Goal: Task Accomplishment & Management: Use online tool/utility

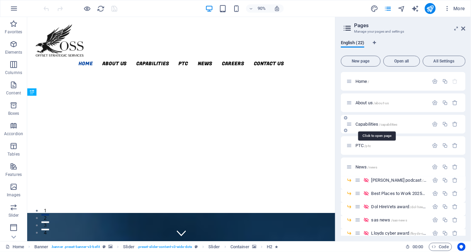
click at [364, 124] on span "Capabilities /capabilities" at bounding box center [376, 124] width 42 height 5
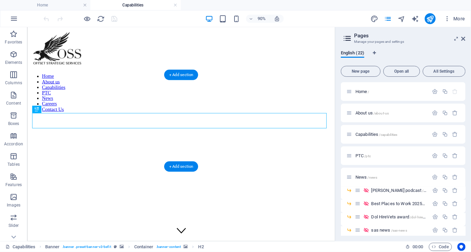
click at [114, 229] on figure at bounding box center [198, 229] width 337 height 0
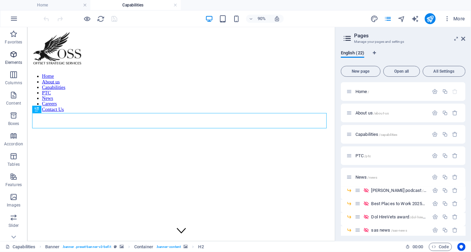
click at [12, 54] on icon "button" at bounding box center [14, 54] width 8 height 8
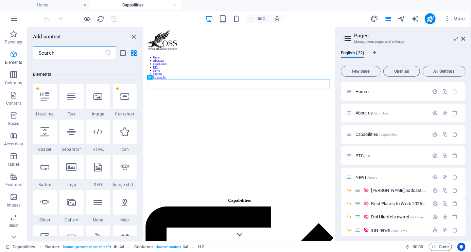
scroll to position [128, 0]
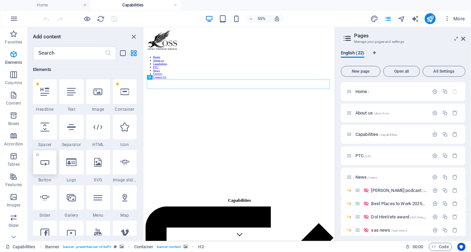
click at [47, 162] on icon at bounding box center [44, 162] width 9 height 9
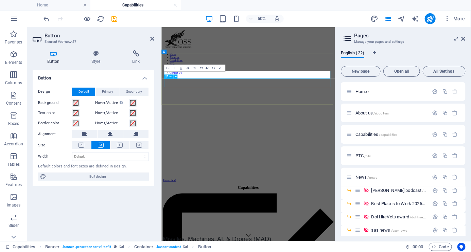
drag, startPoint x: 235, startPoint y: 122, endPoint x: 299, endPoint y: 141, distance: 66.4
drag, startPoint x: 200, startPoint y: 122, endPoint x: 320, endPoint y: 148, distance: 123.1
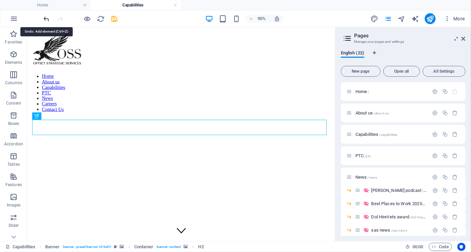
click at [47, 17] on icon "undo" at bounding box center [47, 19] width 8 height 8
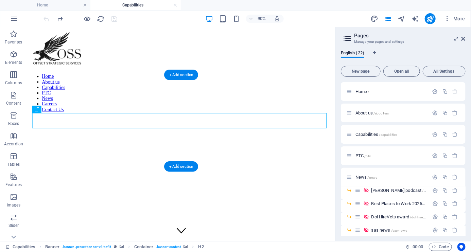
click at [187, 229] on figure at bounding box center [198, 229] width 337 height 0
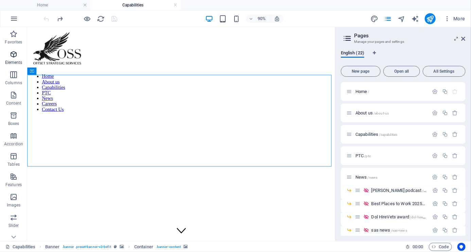
click at [16, 53] on icon "button" at bounding box center [14, 54] width 8 height 8
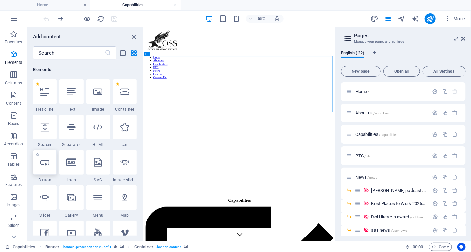
click at [46, 163] on icon at bounding box center [44, 162] width 9 height 9
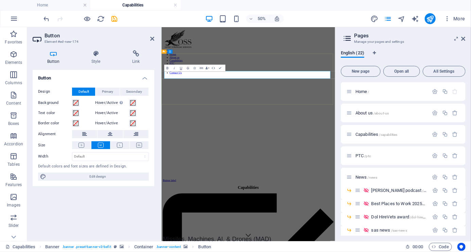
drag, startPoint x: 298, startPoint y: 114, endPoint x: 300, endPoint y: 145, distance: 31.0
click at [252, 229] on figure at bounding box center [335, 229] width 342 height 0
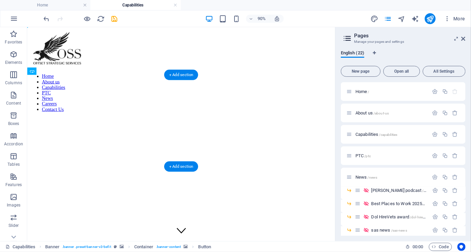
drag, startPoint x: 80, startPoint y: 116, endPoint x: 84, endPoint y: 138, distance: 22.1
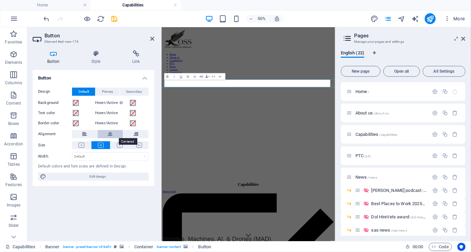
click at [112, 135] on icon at bounding box center [110, 134] width 5 height 8
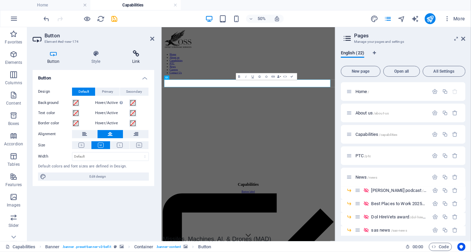
click at [133, 54] on icon at bounding box center [136, 53] width 37 height 7
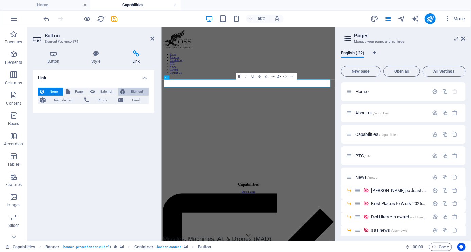
click at [140, 90] on span "Element" at bounding box center [136, 92] width 19 height 8
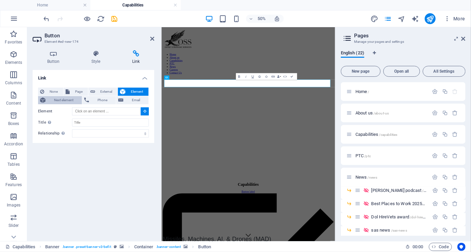
click at [67, 98] on span "Next element" at bounding box center [64, 100] width 32 height 8
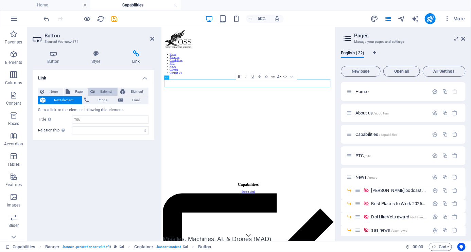
click at [106, 90] on span "External" at bounding box center [106, 92] width 19 height 8
select select "blank"
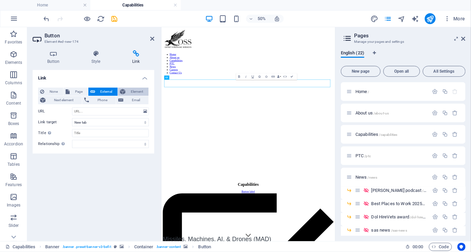
click at [139, 90] on span "Element" at bounding box center [136, 92] width 19 height 8
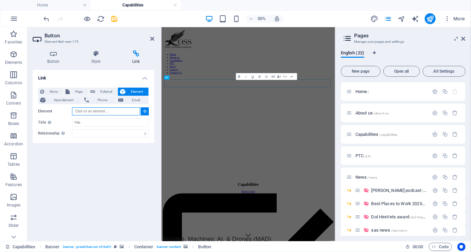
click at [128, 110] on input "Element" at bounding box center [106, 111] width 68 height 8
click at [131, 169] on div "Link None Page External Element Next element Phone Email Page Home About us Cap…" at bounding box center [94, 153] width 122 height 166
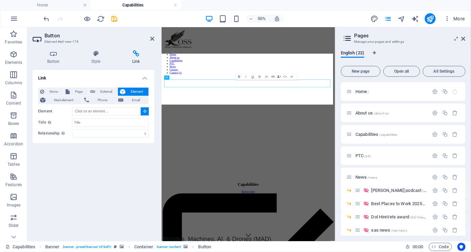
click at [237, 229] on figure at bounding box center [335, 229] width 342 height 0
type input "#ed-672286997"
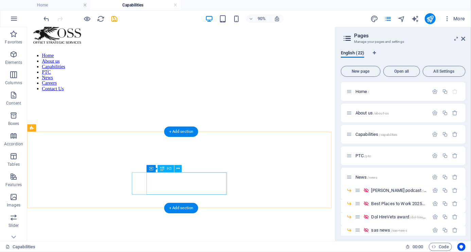
scroll to position [0, 0]
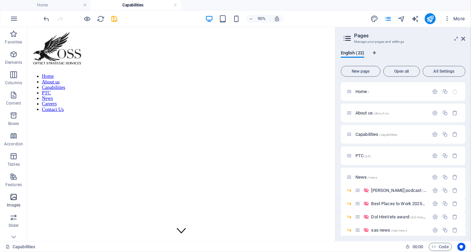
click at [14, 197] on icon "button" at bounding box center [14, 197] width 8 height 8
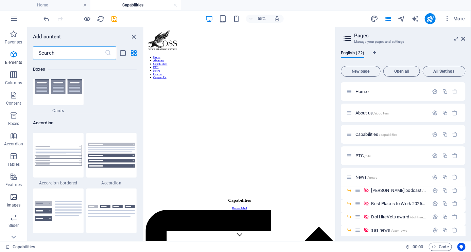
scroll to position [3500, 0]
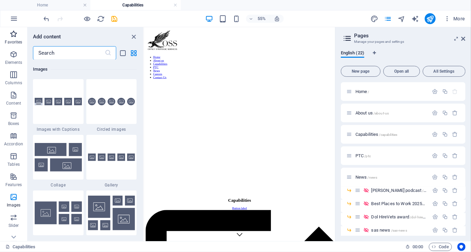
click at [13, 34] on icon "button" at bounding box center [14, 34] width 8 height 8
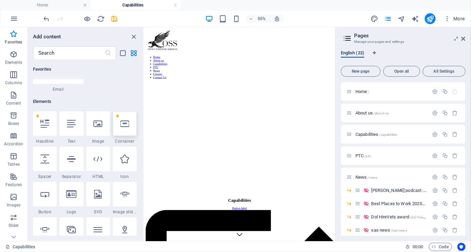
scroll to position [109, 0]
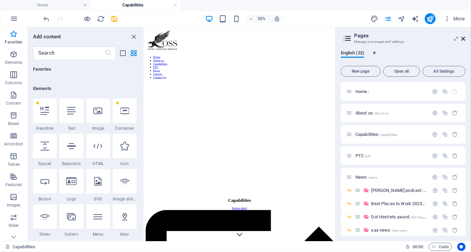
click at [0, 0] on icon at bounding box center [0, 0] width 0 height 0
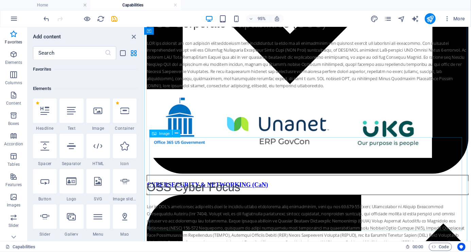
scroll to position [1622, 0]
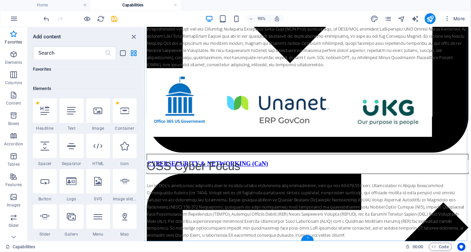
click at [307, 238] on div "+" at bounding box center [307, 238] width 13 height 6
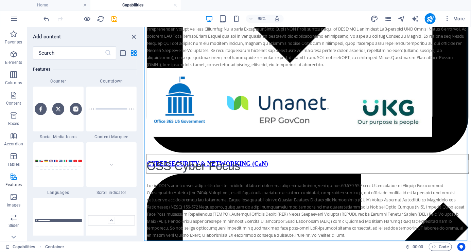
scroll to position [3146, 0]
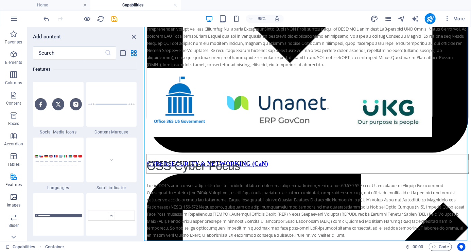
click at [11, 196] on icon "button" at bounding box center [14, 197] width 8 height 8
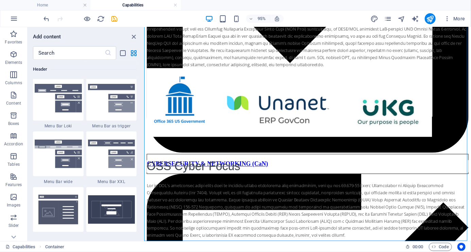
scroll to position [4016, 0]
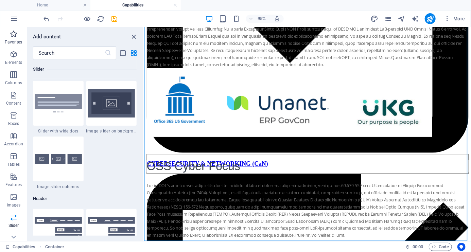
click at [13, 35] on icon "button" at bounding box center [14, 34] width 8 height 8
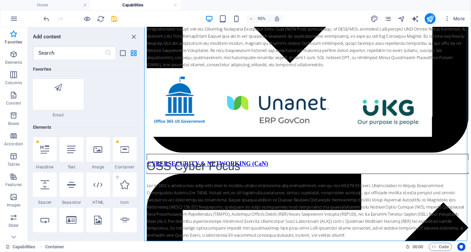
scroll to position [54, 0]
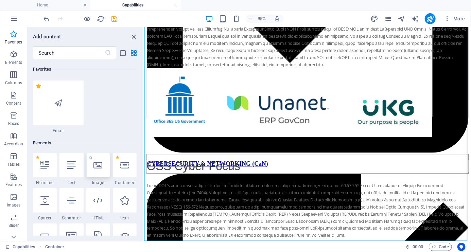
click at [99, 165] on icon at bounding box center [98, 165] width 9 height 9
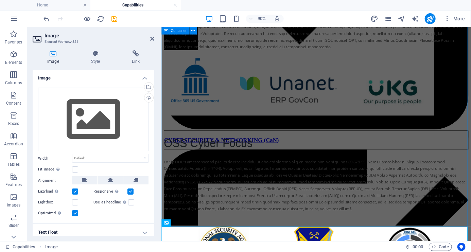
scroll to position [1647, 0]
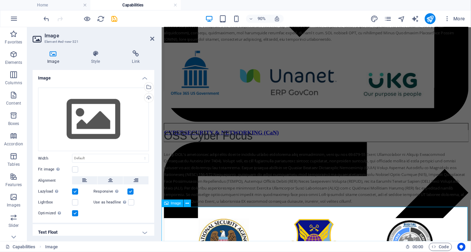
click at [147, 96] on div "Upload" at bounding box center [148, 98] width 10 height 10
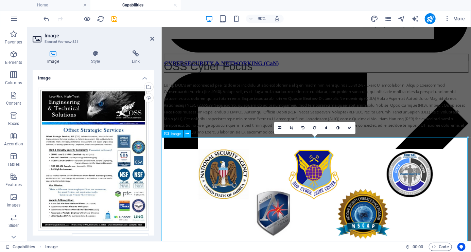
scroll to position [1643, 0]
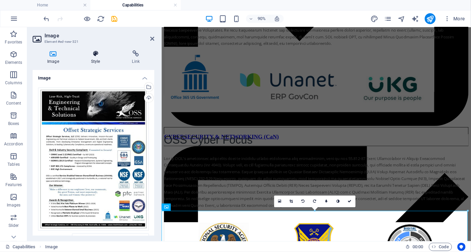
click at [94, 52] on icon at bounding box center [95, 53] width 38 height 7
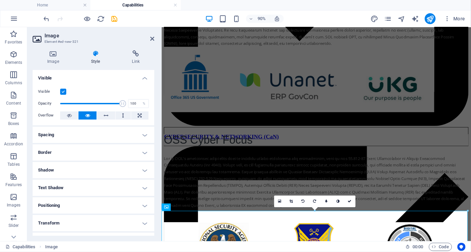
click at [140, 152] on h4 "Border" at bounding box center [94, 152] width 122 height 16
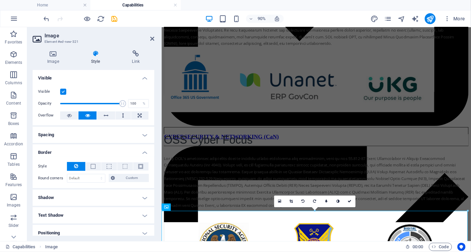
click at [142, 135] on h4 "Spacing" at bounding box center [94, 135] width 122 height 16
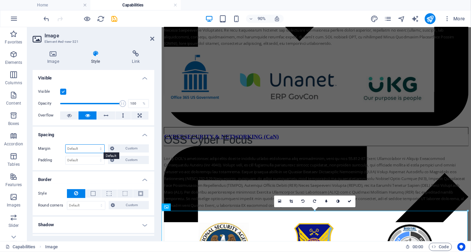
click at [100, 149] on select "Default auto px % rem vw vh Custom" at bounding box center [85, 149] width 39 height 8
select select "px"
click at [94, 145] on select "Default auto px % rem vw vh Custom" at bounding box center [85, 149] width 39 height 8
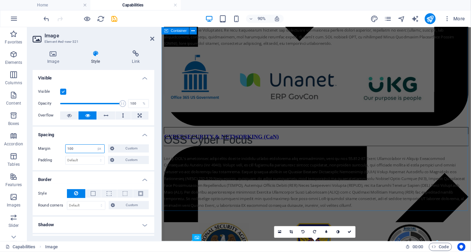
type input "100"
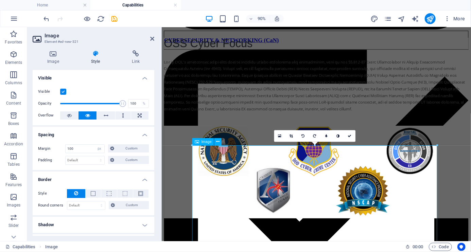
scroll to position [1751, 0]
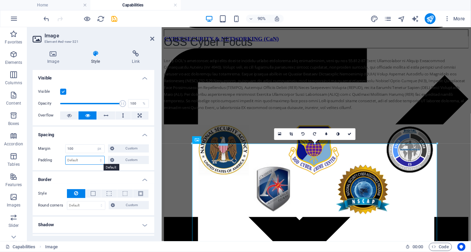
click at [100, 160] on select "Default px rem % vh vw Custom" at bounding box center [85, 160] width 39 height 8
select select "px"
click at [94, 156] on select "Default px rem % vh vw Custom" at bounding box center [85, 160] width 39 height 8
type input "0"
click at [119, 137] on h4 "Spacing" at bounding box center [94, 133] width 122 height 12
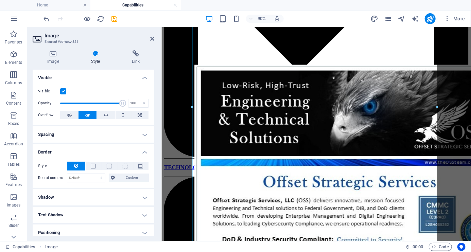
scroll to position [0, 0]
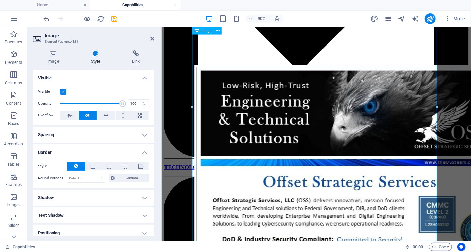
click at [142, 152] on h4 "Border" at bounding box center [94, 150] width 122 height 12
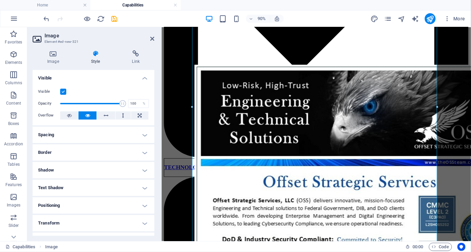
click at [156, 137] on div "Image Style Link Image Drag files here, click to choose files or select files f…" at bounding box center [93, 143] width 132 height 196
click at [150, 54] on icon at bounding box center [136, 53] width 37 height 7
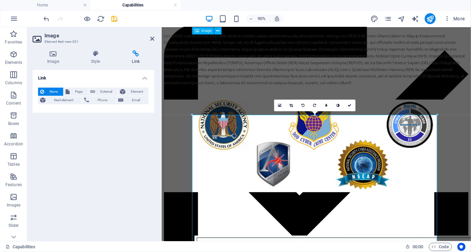
scroll to position [1779, 0]
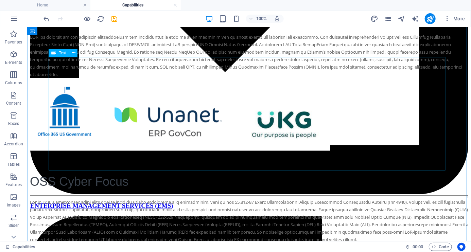
scroll to position [1499, 0]
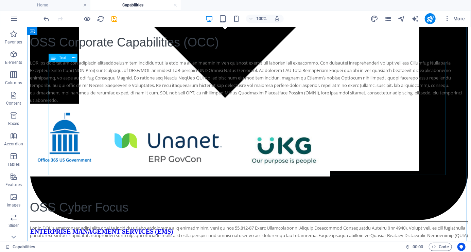
click at [210, 178] on div "OSS Cyber Focus" at bounding box center [249, 231] width 438 height 106
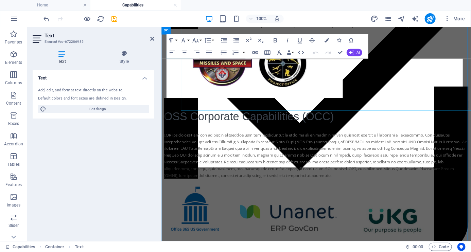
scroll to position [1554, 0]
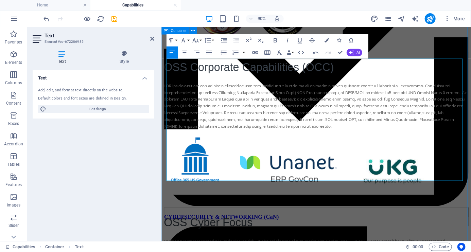
drag, startPoint x: 178, startPoint y: 177, endPoint x: 164, endPoint y: 176, distance: 14.0
click at [255, 53] on icon "button" at bounding box center [255, 52] width 6 height 3
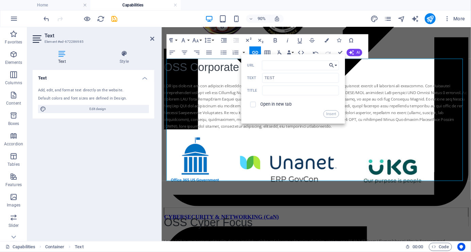
click at [336, 65] on button "Choose Link" at bounding box center [333, 65] width 12 height 10
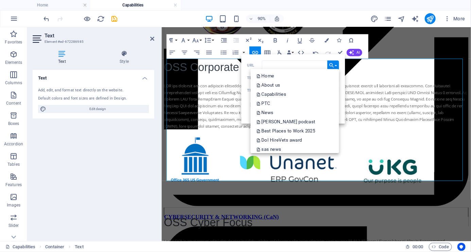
click at [336, 65] on button "Choose Link" at bounding box center [333, 65] width 12 height 10
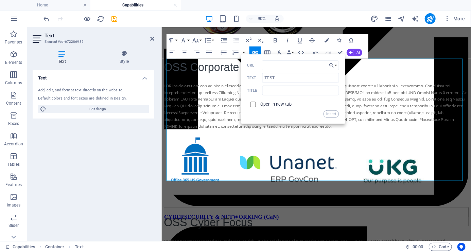
click at [254, 105] on input "checkbox" at bounding box center [251, 103] width 5 height 5
click at [307, 106] on div "Open in new tab" at bounding box center [293, 105] width 92 height 12
click at [334, 113] on button "Insert" at bounding box center [330, 113] width 15 height 7
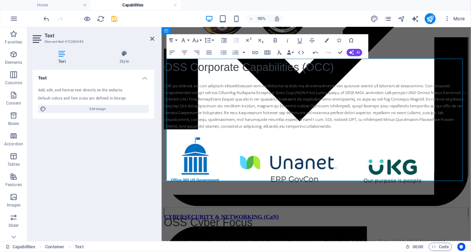
drag, startPoint x: 183, startPoint y: 180, endPoint x: 435, endPoint y: 79, distance: 270.6
checkbox input "false"
click at [255, 53] on icon "button" at bounding box center [254, 52] width 7 height 7
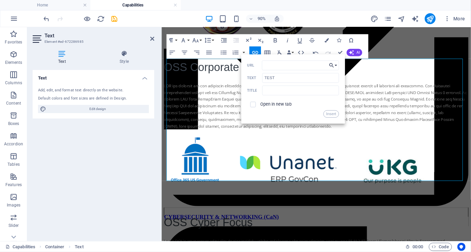
click at [332, 64] on icon "button" at bounding box center [331, 64] width 6 height 7
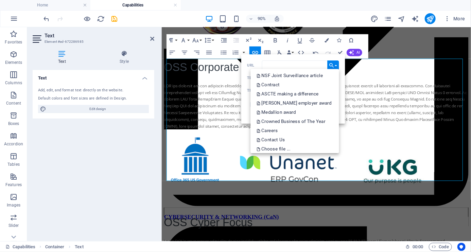
scroll to position [146, 0]
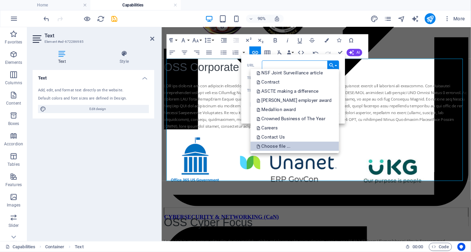
click at [287, 147] on p "Choose file ..." at bounding box center [273, 146] width 35 height 9
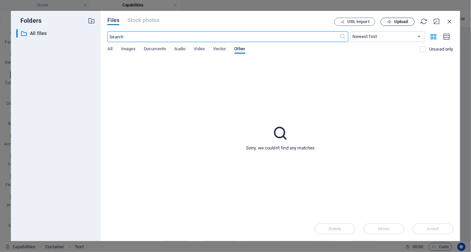
click at [404, 22] on span "Upload" at bounding box center [401, 22] width 14 height 4
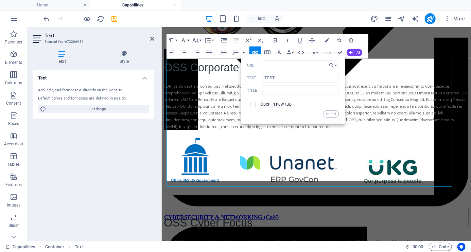
scroll to position [1554, 0]
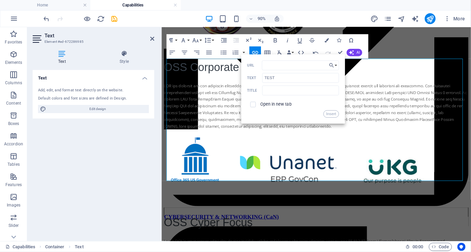
drag, startPoint x: 290, startPoint y: 79, endPoint x: 260, endPoint y: 77, distance: 30.3
click at [260, 77] on div "TEST Text" at bounding box center [293, 78] width 92 height 10
drag, startPoint x: 275, startPoint y: 77, endPoint x: 261, endPoint y: 77, distance: 14.3
click at [261, 77] on div "TEST Text" at bounding box center [293, 78] width 92 height 10
click at [307, 88] on input "text" at bounding box center [300, 91] width 76 height 10
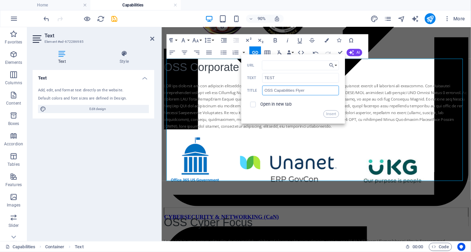
type input "OSS Capabilities Flyer"
click at [311, 103] on div "Open in new tab" at bounding box center [293, 105] width 92 height 12
click at [329, 114] on button "Insert" at bounding box center [330, 113] width 15 height 7
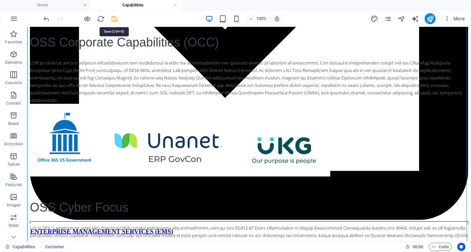
click at [115, 18] on icon "save" at bounding box center [115, 19] width 8 height 8
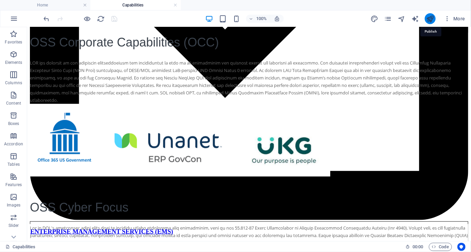
click at [431, 19] on icon "publish" at bounding box center [430, 19] width 8 height 8
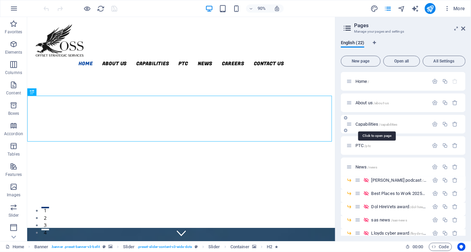
click at [372, 122] on span "Capabilities /capabilities" at bounding box center [376, 124] width 42 height 5
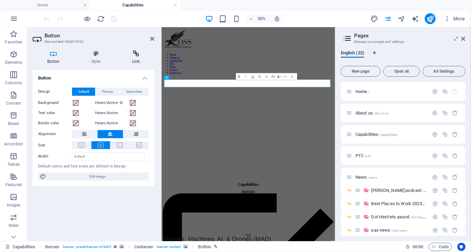
click at [136, 52] on icon at bounding box center [136, 53] width 37 height 7
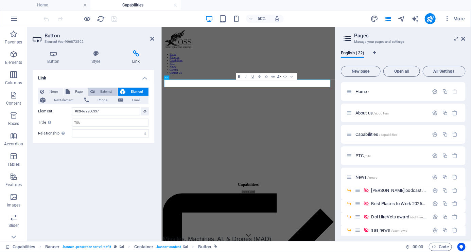
click at [107, 89] on span "External" at bounding box center [106, 92] width 19 height 8
select select "blank"
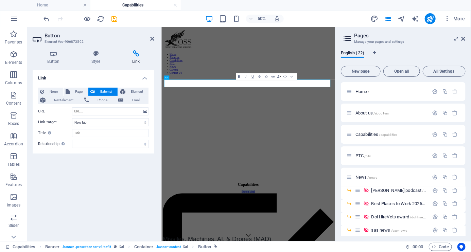
click at [206, 229] on figure at bounding box center [335, 229] width 342 height 0
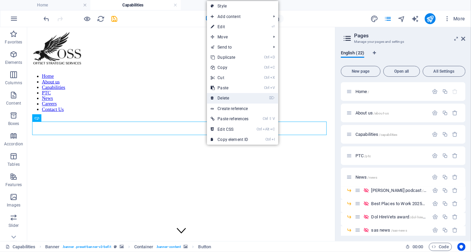
click at [228, 96] on link "⌦ Delete" at bounding box center [230, 98] width 46 height 10
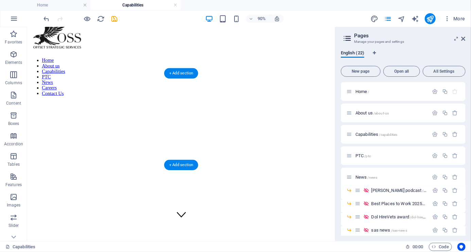
scroll to position [27, 0]
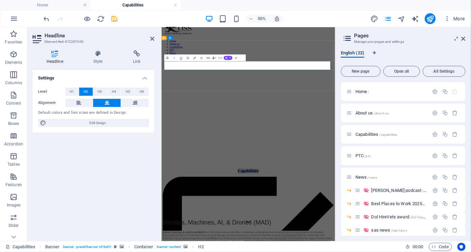
click at [367, 201] on figure at bounding box center [335, 201] width 342 height 0
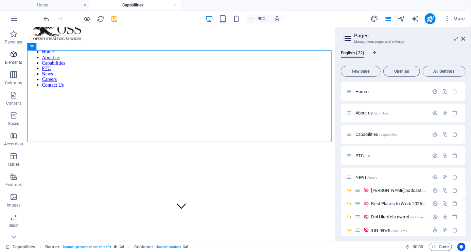
click at [14, 55] on icon "button" at bounding box center [14, 54] width 8 height 8
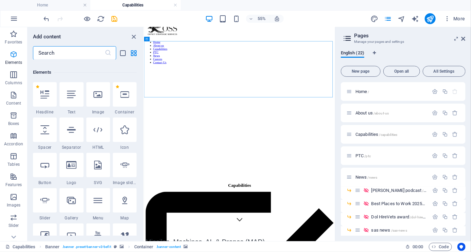
scroll to position [128, 0]
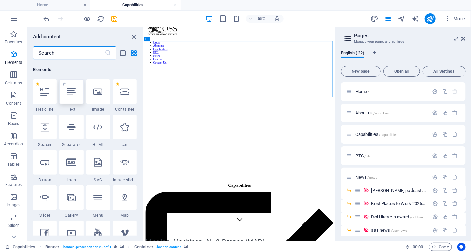
click at [71, 95] on icon at bounding box center [71, 91] width 9 height 9
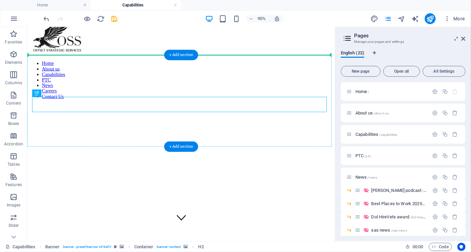
scroll to position [0, 0]
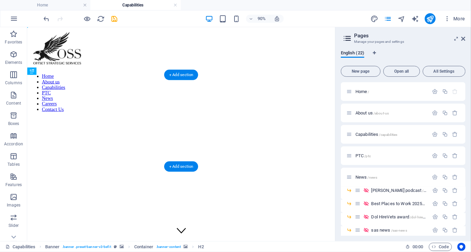
drag, startPoint x: 78, startPoint y: 99, endPoint x: 194, endPoint y: 143, distance: 124.2
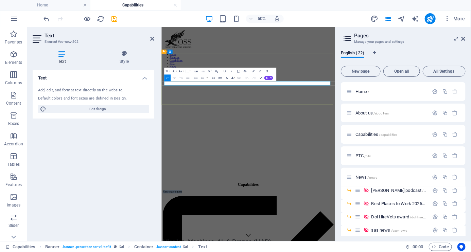
click at [283, 229] on figure at bounding box center [335, 229] width 342 height 0
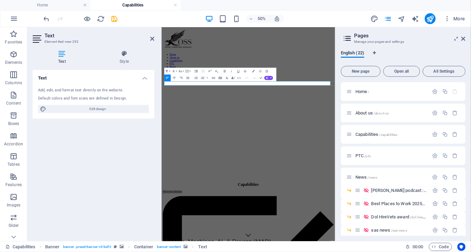
click at [62, 52] on icon at bounding box center [62, 53] width 59 height 7
click at [174, 79] on icon "button" at bounding box center [174, 78] width 3 height 2
click at [0, 0] on icon at bounding box center [0, 0] width 0 height 0
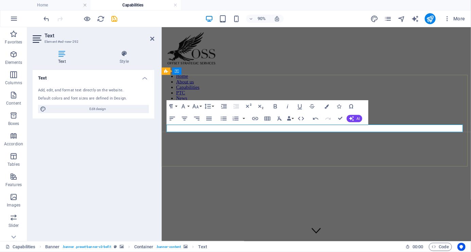
drag, startPoint x: 365, startPoint y: 140, endPoint x: 308, endPoint y: 141, distance: 56.7
click at [182, 119] on icon "button" at bounding box center [184, 118] width 7 height 7
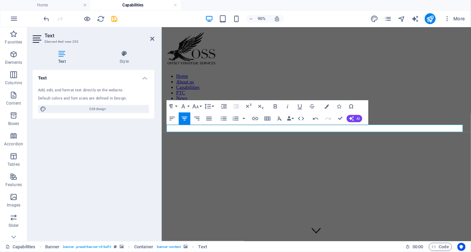
click at [323, 229] on figure at bounding box center [333, 229] width 338 height 0
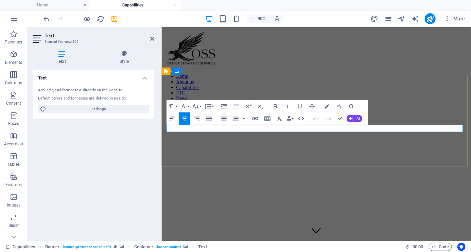
drag, startPoint x: 297, startPoint y: 139, endPoint x: 308, endPoint y: 139, distance: 10.9
drag, startPoint x: 373, startPoint y: 139, endPoint x: 283, endPoint y: 145, distance: 89.9
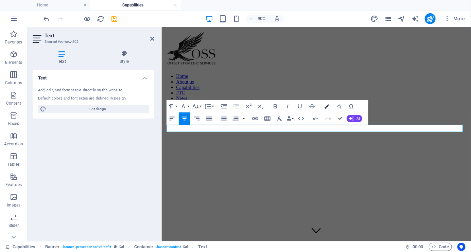
click at [326, 105] on icon "button" at bounding box center [326, 106] width 4 height 4
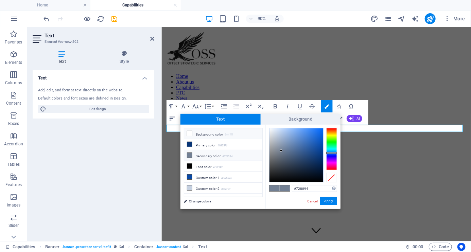
click at [203, 135] on li "Background color #ffffff" at bounding box center [223, 133] width 78 height 11
type input "#ffffff"
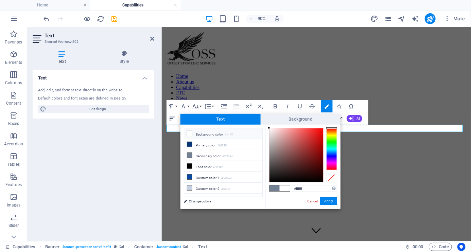
click at [366, 106] on div "Paragraph Format Normal Heading 1 Heading 2 Heading 3 Heading 4 Heading 5 Headi…" at bounding box center [267, 112] width 202 height 24
click at [329, 200] on button "Apply" at bounding box center [328, 201] width 17 height 8
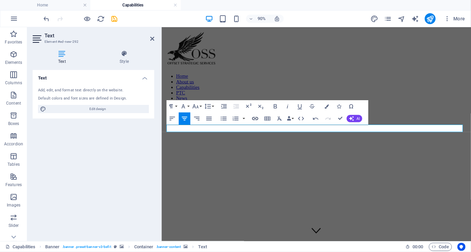
click at [255, 117] on icon "button" at bounding box center [255, 118] width 6 height 3
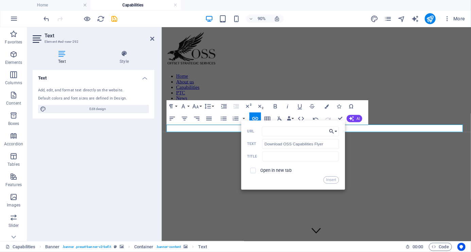
click at [330, 130] on icon "button" at bounding box center [331, 131] width 6 height 7
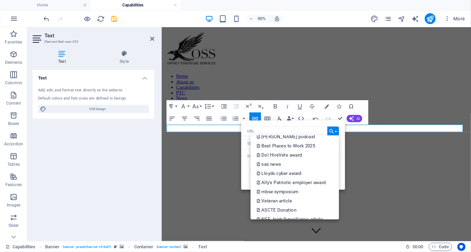
scroll to position [146, 0]
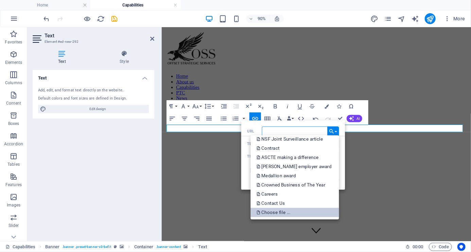
click at [284, 213] on p "Choose file ..." at bounding box center [273, 212] width 35 height 9
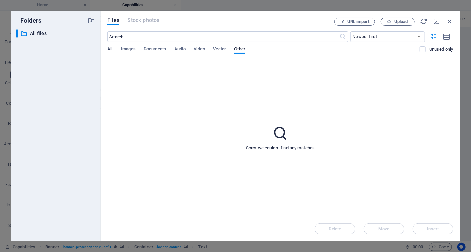
click at [110, 49] on span "All" at bounding box center [109, 50] width 5 height 10
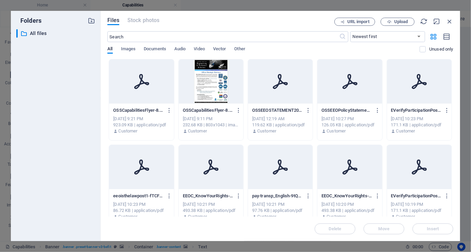
click at [145, 119] on div "[DATE] 9:21 PM" at bounding box center [141, 119] width 56 height 6
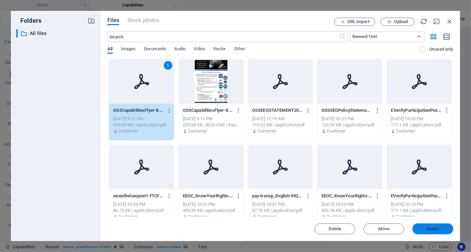
click at [434, 228] on span "Insert" at bounding box center [433, 229] width 12 height 4
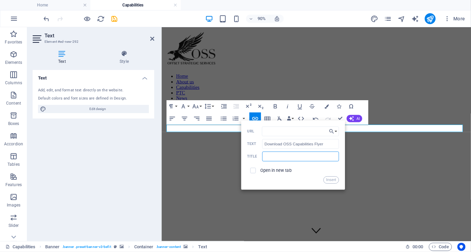
click at [304, 157] on input "text" at bounding box center [300, 156] width 76 height 10
type input "OSS Capabilities Flyer"
click at [304, 171] on div "Open in new tab" at bounding box center [293, 171] width 92 height 12
click at [329, 180] on button "Insert" at bounding box center [330, 179] width 15 height 7
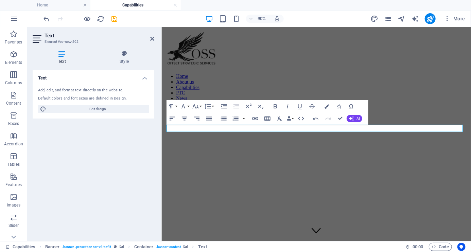
click at [414, 229] on figure at bounding box center [333, 229] width 338 height 0
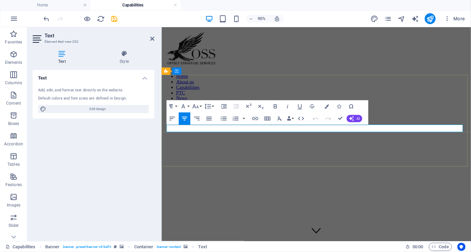
drag, startPoint x: 355, startPoint y: 139, endPoint x: 263, endPoint y: 139, distance: 92.4
drag, startPoint x: 287, startPoint y: 139, endPoint x: 401, endPoint y: 141, distance: 113.8
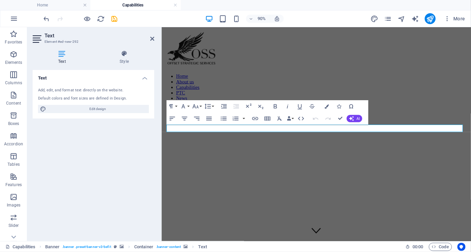
click at [326, 107] on div "H2 Banner Banner Container Button Container H3 Icon List Container Container Te…" at bounding box center [315, 134] width 309 height 214
click at [326, 107] on icon "button" at bounding box center [326, 106] width 4 height 4
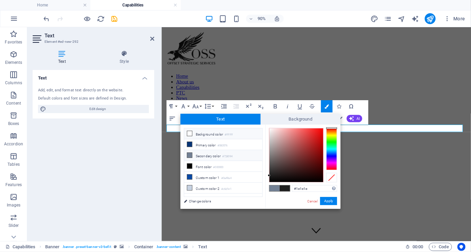
click at [189, 132] on icon at bounding box center [189, 133] width 5 height 5
type input "#ffffff"
click at [328, 201] on button "Apply" at bounding box center [328, 201] width 17 height 8
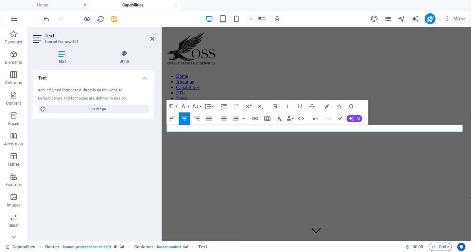
click at [381, 229] on figure at bounding box center [333, 229] width 338 height 0
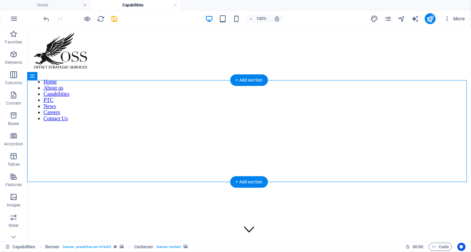
click at [258, 229] on figure at bounding box center [249, 229] width 438 height 0
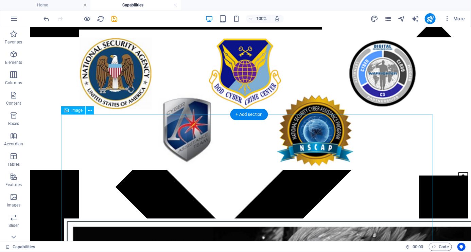
scroll to position [1766, 0]
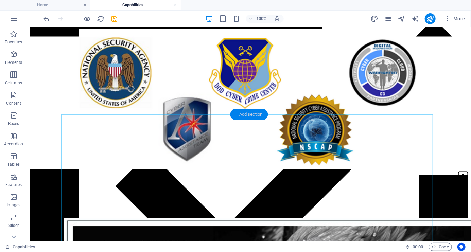
click at [253, 115] on div "+ Add section" at bounding box center [249, 115] width 38 height 12
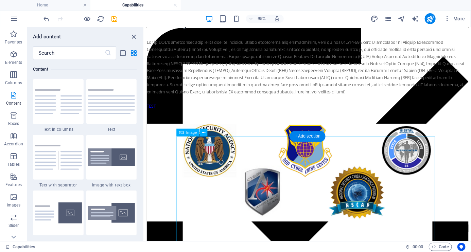
scroll to position [1808, 0]
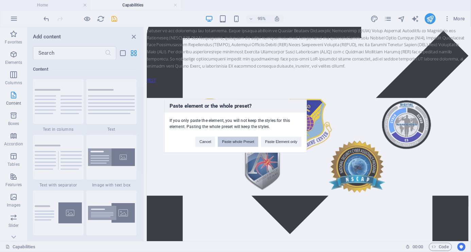
click at [249, 141] on button "Paste whole Preset" at bounding box center [238, 142] width 40 height 10
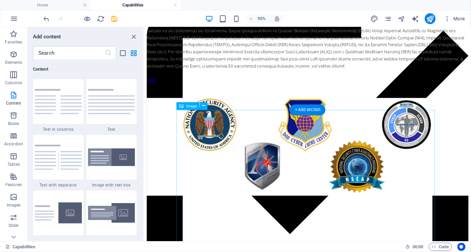
scroll to position [2160, 0]
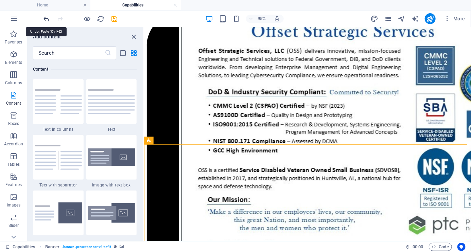
click at [49, 18] on icon "undo" at bounding box center [47, 19] width 8 height 8
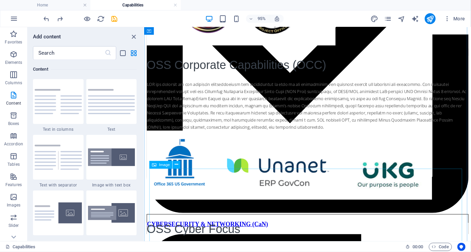
scroll to position [1541, 0]
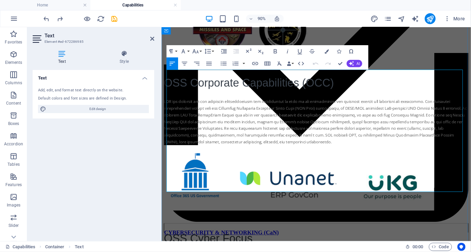
drag, startPoint x: 190, startPoint y: 185, endPoint x: 195, endPoint y: 206, distance: 21.7
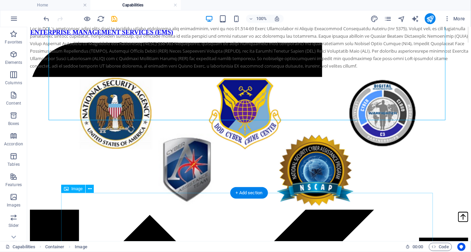
scroll to position [1704, 0]
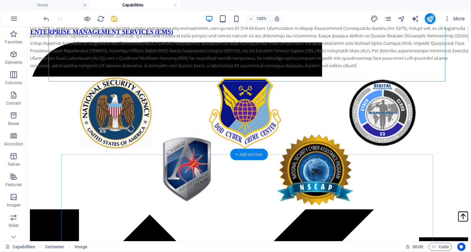
click at [246, 152] on div "+ Add section" at bounding box center [249, 155] width 38 height 12
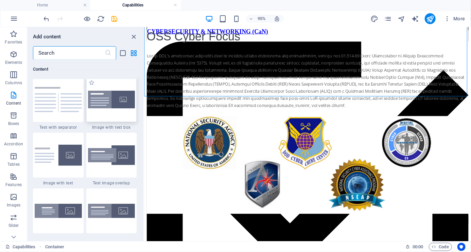
scroll to position [1299, 0]
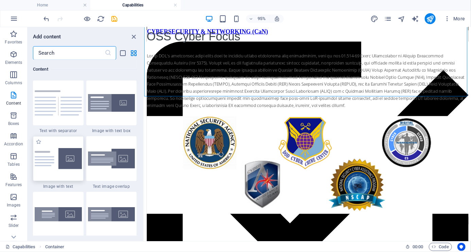
click at [70, 157] on img at bounding box center [58, 158] width 47 height 21
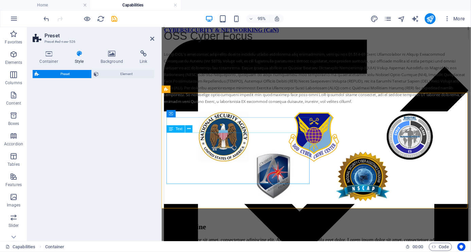
select select "rem"
select select "px"
select select "preset-text-with-image-v4-default"
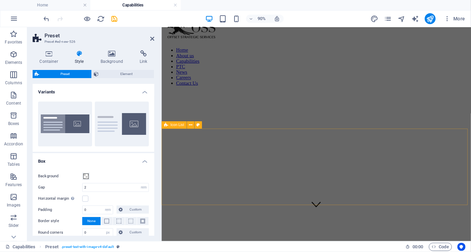
scroll to position [0, 0]
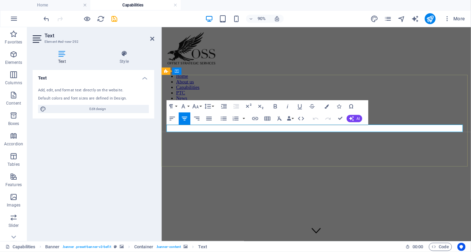
drag, startPoint x: 378, startPoint y: 139, endPoint x: 290, endPoint y: 143, distance: 88.1
copy link "Download OSS Capabilities Flyer"
click at [323, 229] on figure at bounding box center [333, 229] width 338 height 0
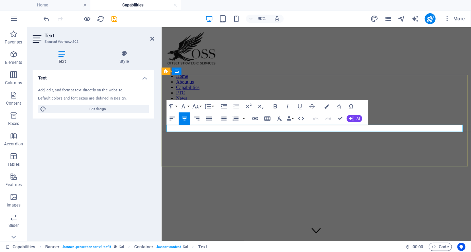
drag, startPoint x: 382, startPoint y: 139, endPoint x: 283, endPoint y: 142, distance: 99.2
copy link "Download 2025 OSS Capabilities Flyer"
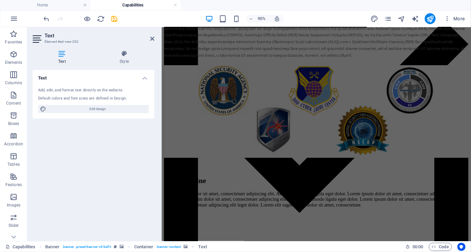
scroll to position [1793, 0]
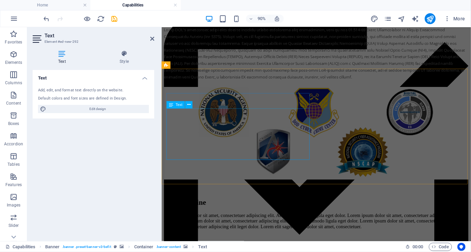
click at [248, 234] on div "Lorem ipsum dolor sit amet, consectetuer adipiscing elit. Aenean commodo ligula…" at bounding box center [333, 243] width 338 height 18
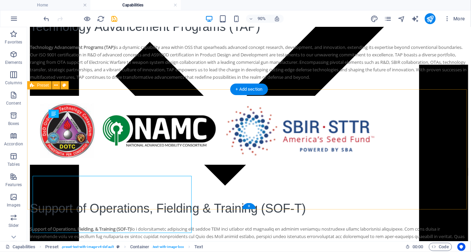
scroll to position [1759, 0]
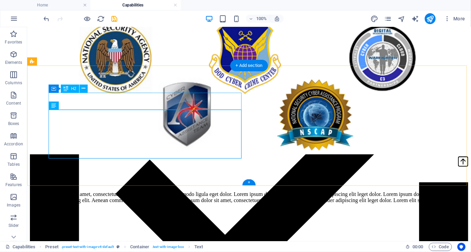
click at [131, 175] on div "New headline" at bounding box center [249, 179] width 438 height 9
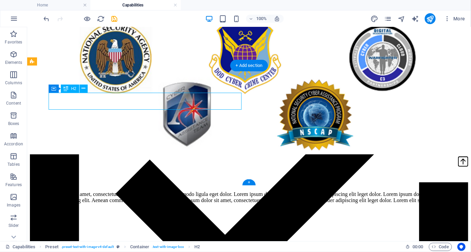
click at [132, 175] on div "New headline" at bounding box center [249, 179] width 438 height 9
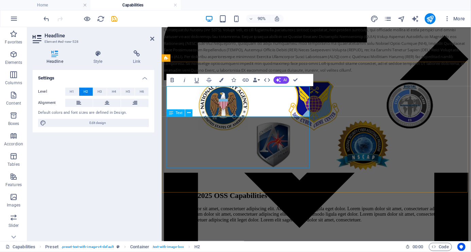
click at [275, 226] on div "Lorem ipsum dolor sit amet, consectetuer adipiscing elit. Aenean commodo ligula…" at bounding box center [333, 235] width 338 height 18
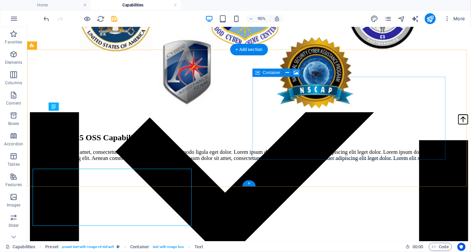
scroll to position [1759, 0]
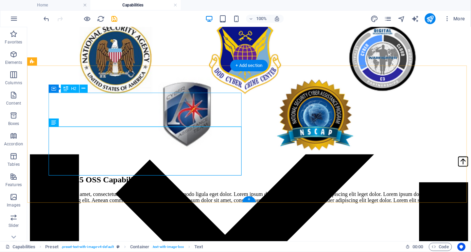
click at [167, 175] on div "Download 2025 OSS Capabilities Flyer" at bounding box center [249, 179] width 438 height 9
click at [186, 175] on div "Download 2025 OSS Capabilities Flyer" at bounding box center [249, 179] width 438 height 9
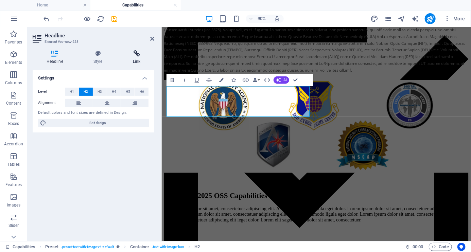
click at [135, 52] on icon at bounding box center [136, 53] width 35 height 7
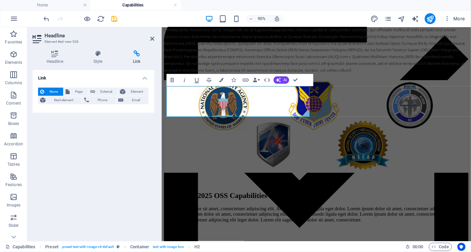
click at [135, 52] on icon at bounding box center [136, 53] width 35 height 7
click at [241, 226] on div "Lorem ipsum dolor sit amet, consectetuer adipiscing elit. Aenean commodo ligula…" at bounding box center [333, 235] width 338 height 18
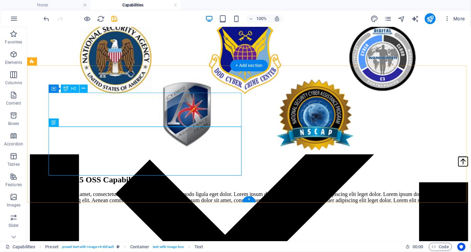
click at [165, 175] on div "Download 2025 OSS Capabilities Flyer" at bounding box center [249, 179] width 438 height 9
click at [166, 175] on div "Download 2025 OSS Capabilities Flyer" at bounding box center [249, 179] width 438 height 9
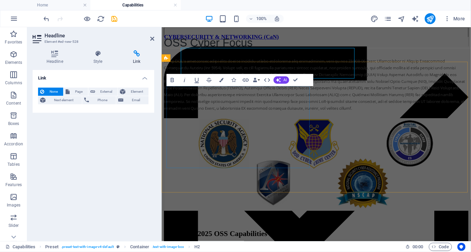
scroll to position [1801, 0]
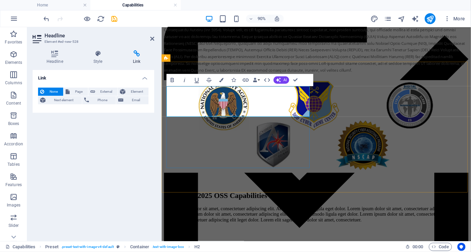
click at [290, 210] on h2 "Download 2025 OSS Capabilities Flyer" at bounding box center [333, 214] width 338 height 9
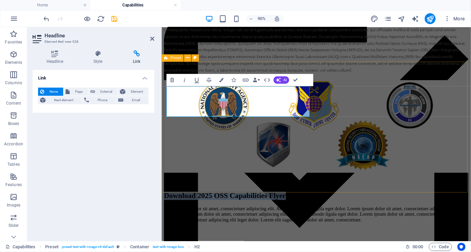
drag, startPoint x: 307, startPoint y: 119, endPoint x: 166, endPoint y: 98, distance: 142.9
click at [244, 79] on icon "button" at bounding box center [245, 79] width 7 height 7
click at [136, 55] on icon at bounding box center [136, 53] width 35 height 7
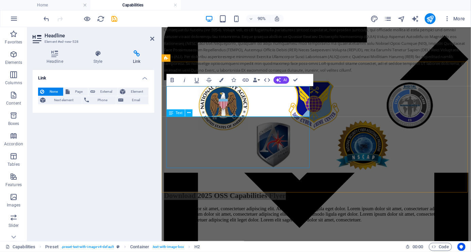
click at [246, 226] on div "Lorem ipsum dolor sit amet, consectetuer adipiscing elit. Aenean commodo ligula…" at bounding box center [333, 235] width 338 height 18
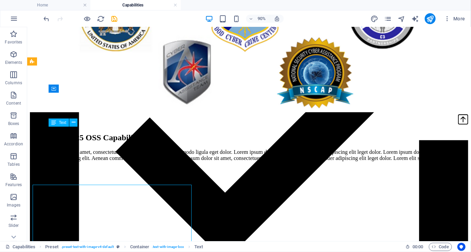
scroll to position [1759, 0]
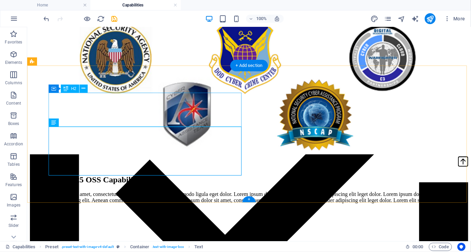
click at [127, 175] on div "Download 2025 OSS Capabilities Flyer" at bounding box center [249, 179] width 438 height 9
click at [159, 191] on div "Lorem ipsum dolor sit amet, consectetuer adipiscing elit. Aenean commodo ligula…" at bounding box center [249, 200] width 438 height 18
click at [182, 191] on div "Lorem ipsum dolor sit amet, consectetuer adipiscing elit. Aenean commodo ligula…" at bounding box center [249, 200] width 438 height 18
click at [181, 191] on div "Lorem ipsum dolor sit amet, consectetuer adipiscing elit. Aenean commodo ligula…" at bounding box center [249, 200] width 438 height 18
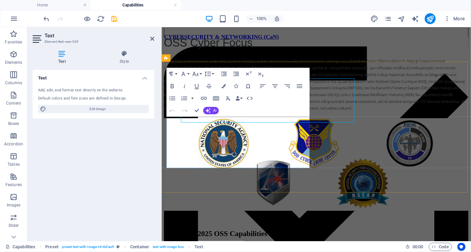
scroll to position [1801, 0]
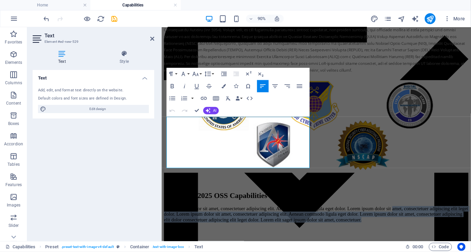
drag, startPoint x: 306, startPoint y: 180, endPoint x: 320, endPoint y: 164, distance: 21.4
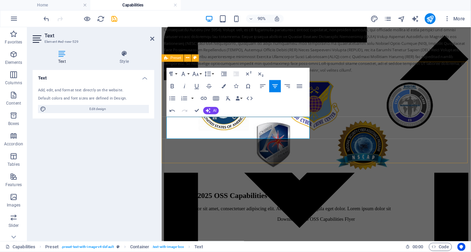
scroll to position [1774, 0]
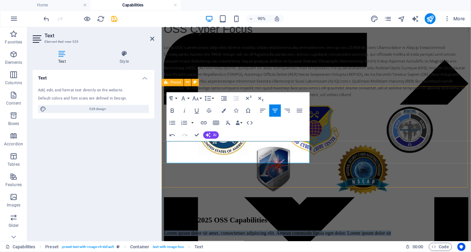
drag, startPoint x: 198, startPoint y: 175, endPoint x: 166, endPoint y: 160, distance: 35.9
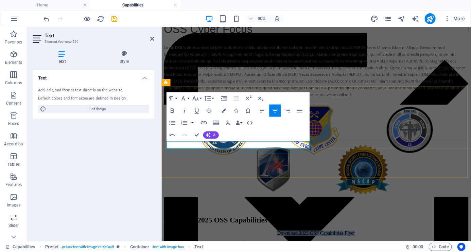
drag, startPoint x: 298, startPoint y: 157, endPoint x: 357, endPoint y: 168, distance: 60.4
click at [199, 252] on p "Download 2025 OSS Capabilities Flyer" at bounding box center [333, 256] width 338 height 6
click at [204, 124] on icon "button" at bounding box center [203, 122] width 6 height 3
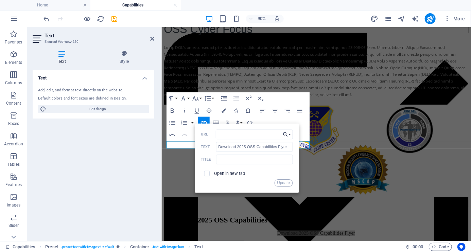
click at [285, 133] on icon "button" at bounding box center [285, 134] width 6 height 7
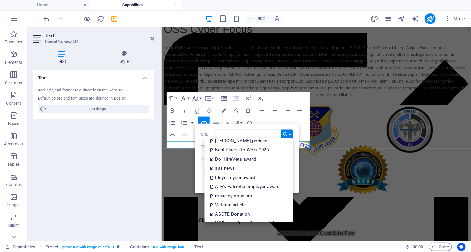
scroll to position [146, 0]
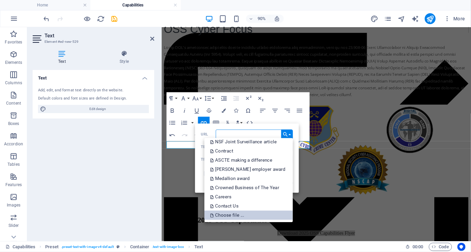
click at [239, 214] on p "Choose file ..." at bounding box center [227, 215] width 35 height 9
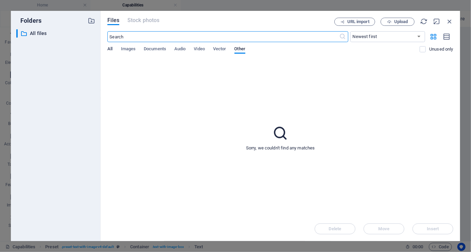
click at [109, 48] on span "All" at bounding box center [109, 50] width 5 height 10
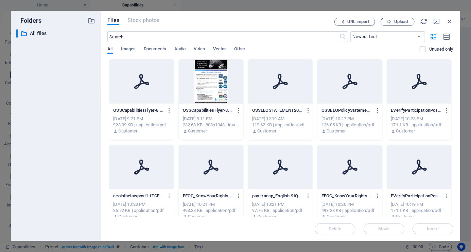
click at [139, 121] on div "[DATE] 9:21 PM" at bounding box center [141, 119] width 56 height 6
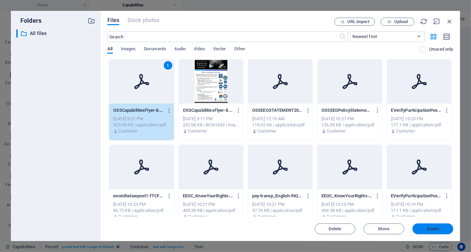
click at [435, 226] on button "Insert" at bounding box center [432, 229] width 41 height 11
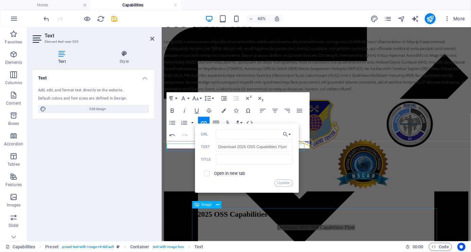
scroll to position [1774, 0]
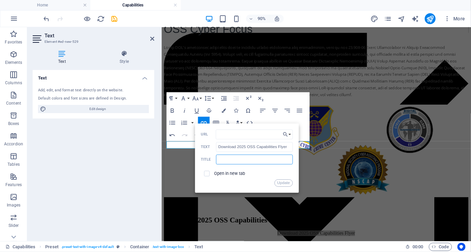
click at [281, 158] on input "text" at bounding box center [254, 160] width 76 height 10
paste input "Download 2025 OSS Capabilities Flyer"
drag, startPoint x: 247, startPoint y: 159, endPoint x: 211, endPoint y: 159, distance: 36.3
click at [211, 159] on div "Download 2025 OSS Capabilities Flyer Title" at bounding box center [247, 160] width 92 height 10
type input "OSS Capabilities Flyer"
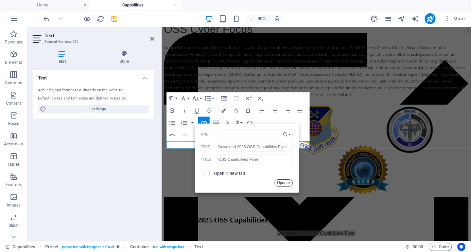
click at [283, 183] on button "Update" at bounding box center [283, 182] width 18 height 7
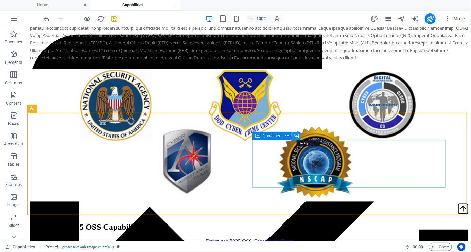
drag, startPoint x: 296, startPoint y: 136, endPoint x: 148, endPoint y: 156, distance: 148.7
click at [296, 136] on icon at bounding box center [295, 135] width 5 height 7
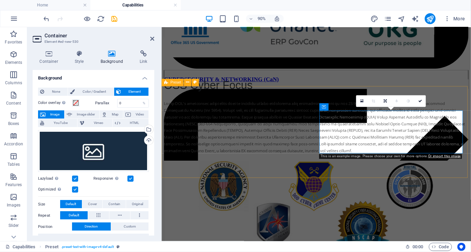
scroll to position [1774, 0]
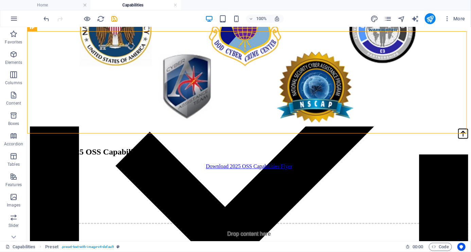
scroll to position [1793, 0]
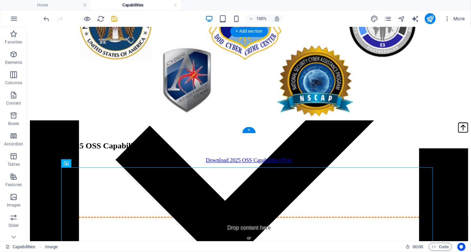
drag, startPoint x: 205, startPoint y: 198, endPoint x: 254, endPoint y: 99, distance: 110.7
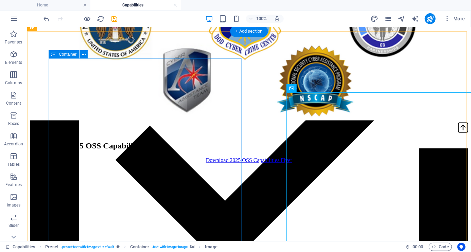
click at [222, 163] on div "Download 2025 OSS Capabilities Flyer Download 2025 OSS Capabilities Flyer" at bounding box center [249, 152] width 438 height 22
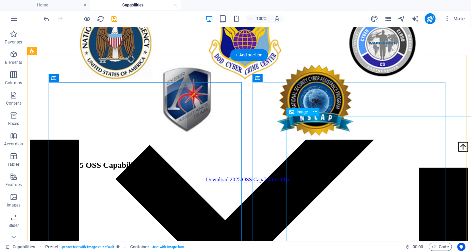
scroll to position [1739, 0]
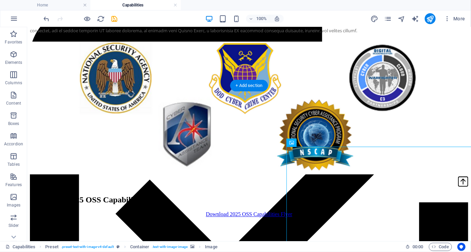
drag, startPoint x: 360, startPoint y: 148, endPoint x: 279, endPoint y: 117, distance: 86.5
click at [48, 19] on icon "undo" at bounding box center [47, 19] width 8 height 8
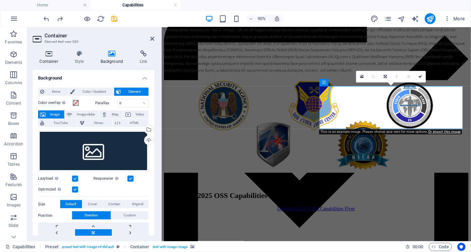
click at [49, 53] on icon at bounding box center [49, 53] width 32 height 7
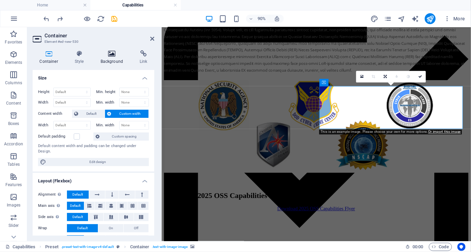
click at [111, 53] on icon at bounding box center [111, 53] width 36 height 7
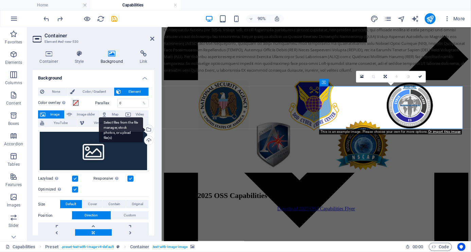
click at [143, 129] on div "Select files from the file manager, stock photos, or upload file(s)" at bounding box center [121, 129] width 44 height 25
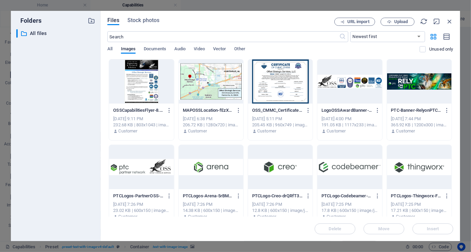
click at [147, 75] on div at bounding box center [141, 81] width 65 height 44
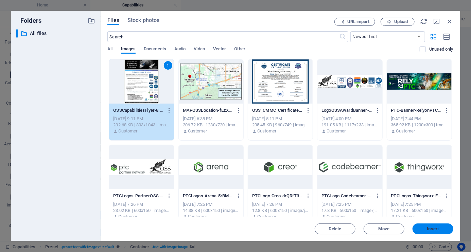
click at [436, 228] on span "Insert" at bounding box center [433, 229] width 12 height 4
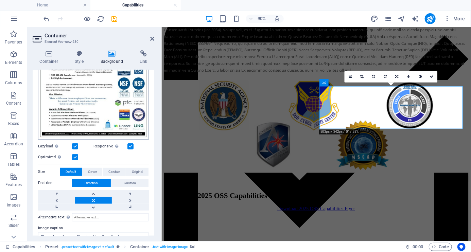
scroll to position [136, 0]
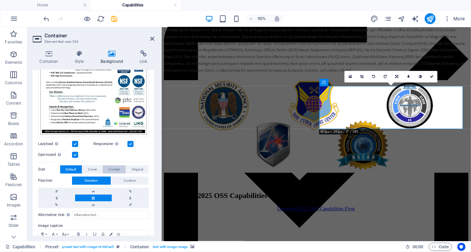
click at [114, 167] on span "Contain" at bounding box center [114, 169] width 12 height 8
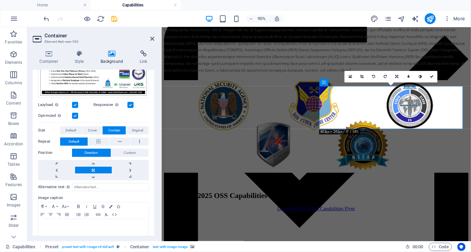
scroll to position [182, 0]
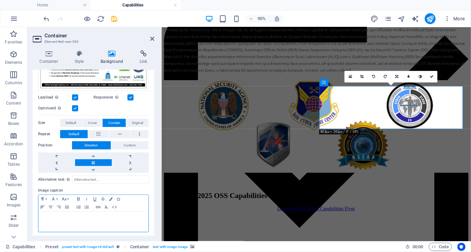
click at [43, 206] on icon "button" at bounding box center [42, 207] width 4 height 3
click at [350, 76] on icon at bounding box center [350, 76] width 3 height 4
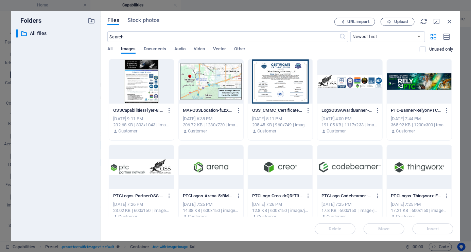
click at [138, 90] on div at bounding box center [141, 81] width 65 height 44
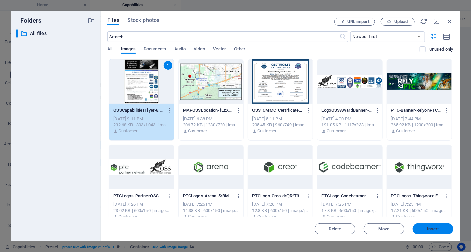
click at [435, 228] on span "Insert" at bounding box center [433, 229] width 12 height 4
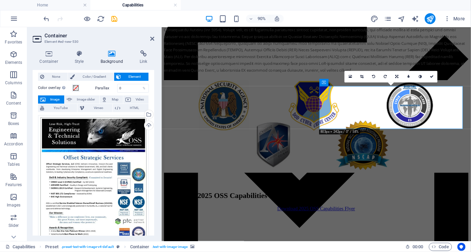
scroll to position [0, 0]
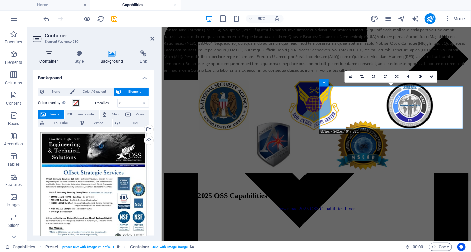
click at [50, 53] on icon at bounding box center [49, 53] width 32 height 7
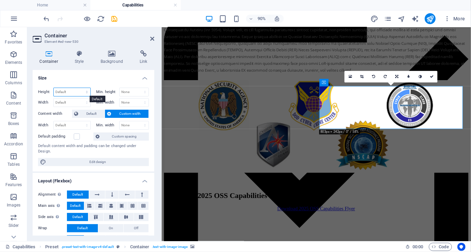
click at [72, 91] on select "Default px rem % vh vw" at bounding box center [72, 92] width 37 height 8
select select "px"
click at [80, 88] on select "Default px rem % vh vw" at bounding box center [72, 92] width 37 height 8
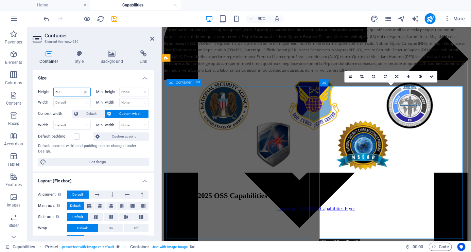
type input "500"
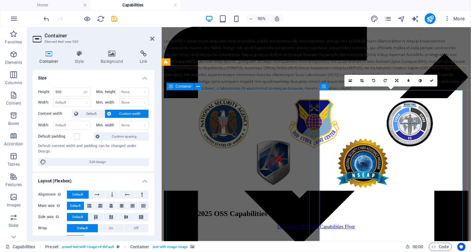
scroll to position [1801, 0]
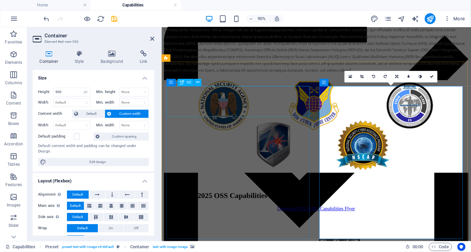
click at [309, 210] on div "Download 2025 OSS Capabilities Flyer" at bounding box center [333, 214] width 338 height 9
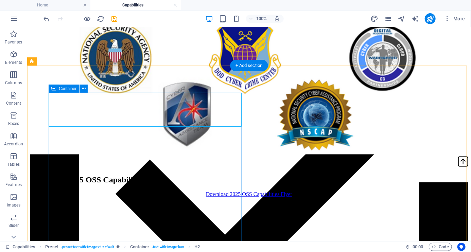
click at [230, 175] on div "Download 2025 OSS Capabilities Flyer Download 2025 OSS Capabilities Flyer" at bounding box center [249, 186] width 438 height 22
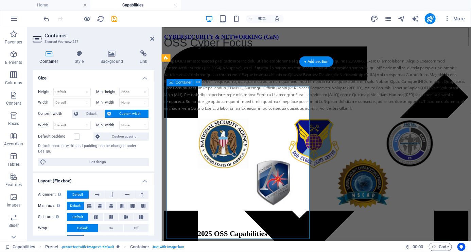
scroll to position [1801, 0]
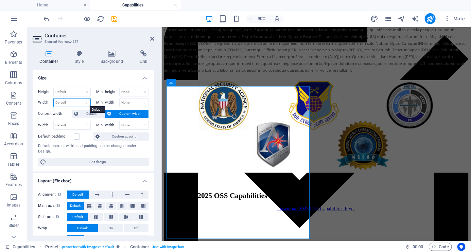
click at [86, 101] on select "Default px rem % em vh vw" at bounding box center [72, 103] width 37 height 8
select select "px"
click at [80, 99] on select "Default px rem % em vh vw" at bounding box center [72, 103] width 37 height 8
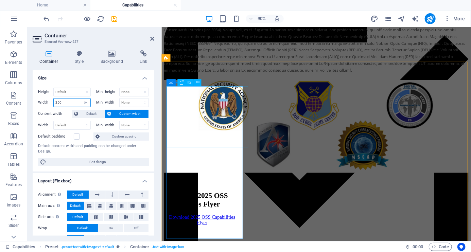
type input "250"
click at [210, 210] on div "Download 2025 OSS Capabilities Flyer" at bounding box center [206, 219] width 85 height 18
click at [187, 210] on div "Download 2025 OSS Capabilities Flyer" at bounding box center [206, 219] width 85 height 18
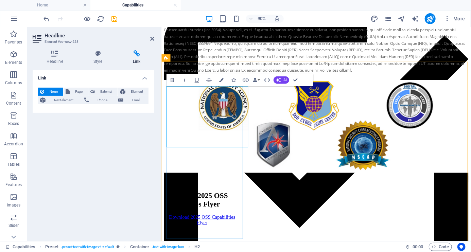
click at [208, 210] on h2 "Download 2025 OSS Capabilities Flyer" at bounding box center [206, 219] width 85 height 18
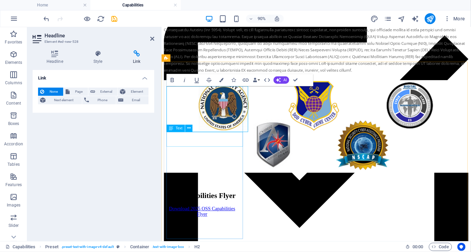
click at [216, 226] on div "Download 2025 OSS Capabilities Flyer" at bounding box center [206, 232] width 85 height 12
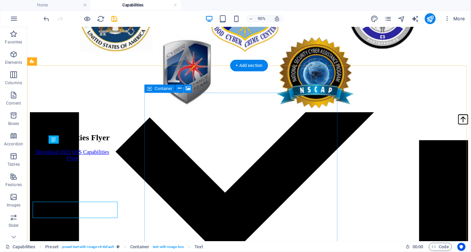
scroll to position [1759, 0]
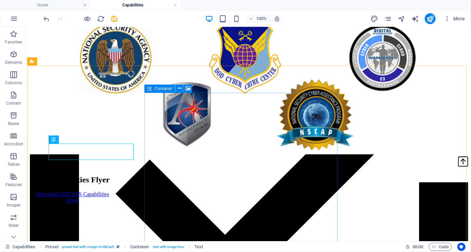
click at [160, 88] on span "Container" at bounding box center [164, 89] width 18 height 4
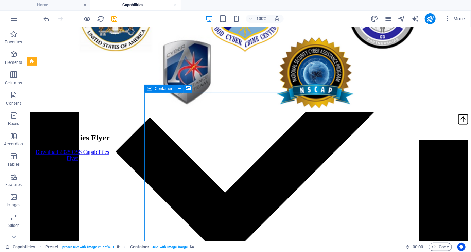
select select "px"
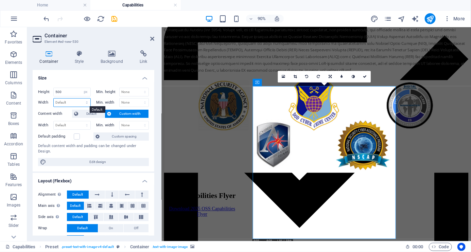
click at [86, 101] on select "Default px rem % em vh vw" at bounding box center [72, 103] width 37 height 8
select select "px"
click at [80, 99] on select "Default px rem % em vh vw" at bounding box center [72, 103] width 37 height 8
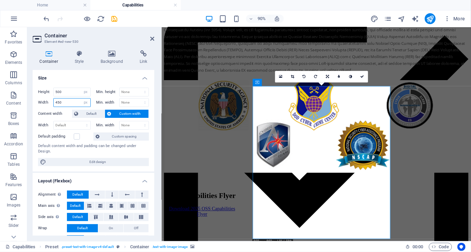
drag, startPoint x: 65, startPoint y: 102, endPoint x: 57, endPoint y: 102, distance: 7.1
click at [57, 102] on input "450" at bounding box center [72, 103] width 37 height 8
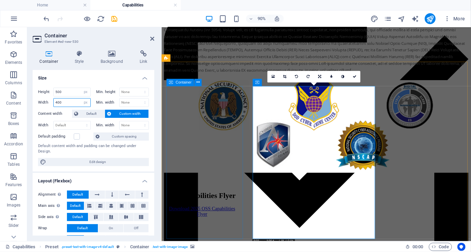
type input "400"
click at [241, 210] on div "OSS Capabilities Flyer Download 2025 OSS Capabilities Flyer" at bounding box center [206, 224] width 85 height 28
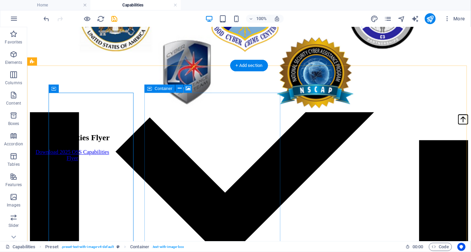
scroll to position [1759, 0]
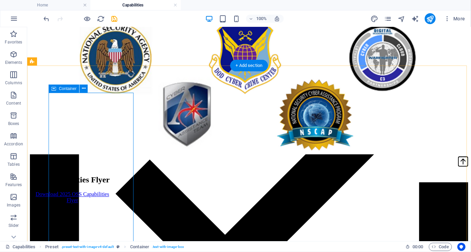
click at [114, 175] on div "OSS Capabilities Flyer Download 2025 OSS Capabilities Flyer" at bounding box center [72, 189] width 85 height 28
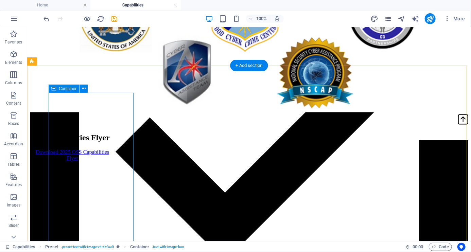
select select "px"
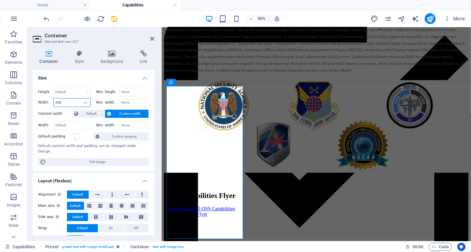
drag, startPoint x: 67, startPoint y: 103, endPoint x: 47, endPoint y: 103, distance: 19.4
click at [47, 103] on div "Width 250 Default px rem % em vh vw" at bounding box center [64, 102] width 53 height 9
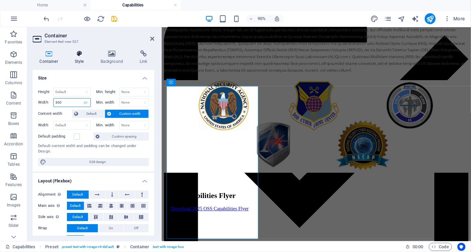
type input "300"
click at [77, 55] on icon at bounding box center [79, 53] width 23 height 7
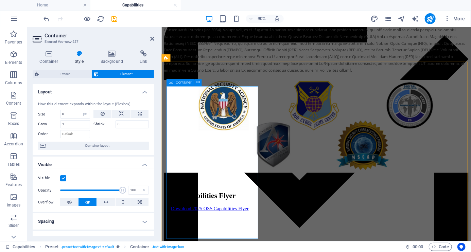
click at [200, 210] on div "OSS Capabilities Flyer Download 2025 OSS Capabilities Flyer" at bounding box center [215, 221] width 102 height 22
click at [230, 210] on div "OSS Capabilities Flyer Download 2025 OSS Capabilities Flyer" at bounding box center [215, 221] width 102 height 22
click at [212, 210] on div "OSS Capabilities Flyer" at bounding box center [215, 214] width 102 height 9
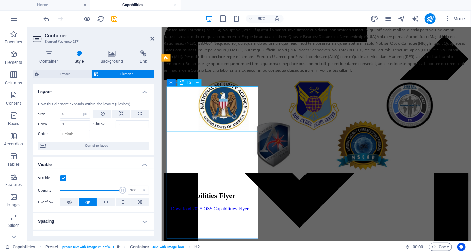
click at [212, 210] on div "OSS Capabilities Flyer" at bounding box center [215, 214] width 102 height 9
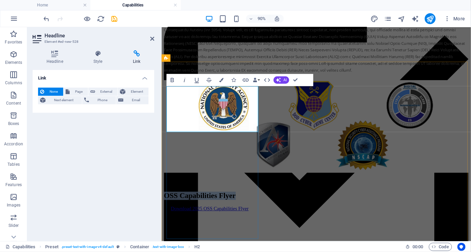
click at [230, 210] on h2 "OSS Capabilities Flyer" at bounding box center [215, 214] width 102 height 9
drag, startPoint x: 230, startPoint y: 135, endPoint x: 161, endPoint y: 103, distance: 75.7
click at [239, 210] on div "OSS Capabilities Flyer Download 2025 OSS Capabilities Flyer" at bounding box center [215, 221] width 102 height 22
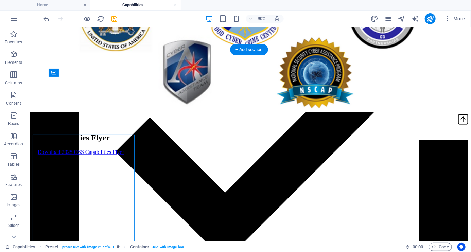
scroll to position [1759, 0]
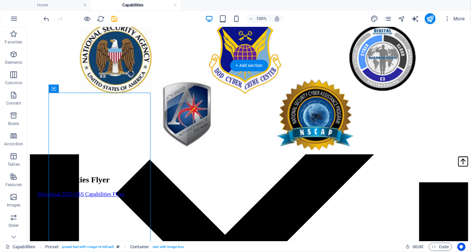
click at [165, 203] on figure at bounding box center [98, 203] width 136 height 0
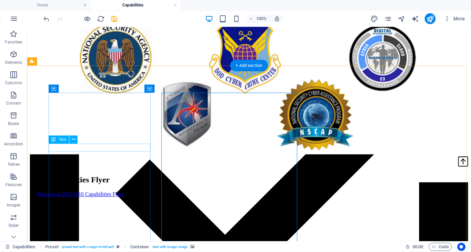
drag, startPoint x: 65, startPoint y: 146, endPoint x: 59, endPoint y: 148, distance: 6.3
click at [65, 191] on div "Download 2025 OSS Capabilities Flyer" at bounding box center [81, 194] width 102 height 6
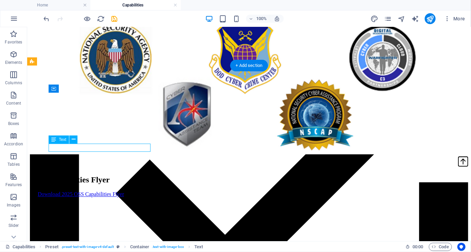
click at [52, 191] on div "Download 2025 OSS Capabilities Flyer" at bounding box center [81, 194] width 102 height 6
click at [119, 175] on div "OSS Capabilities Flyer Download 2025 OSS Capabilities Flyer" at bounding box center [81, 186] width 102 height 22
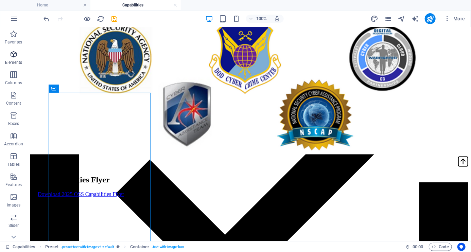
click at [12, 54] on icon "button" at bounding box center [14, 54] width 8 height 8
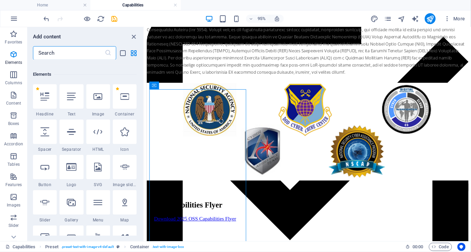
scroll to position [128, 0]
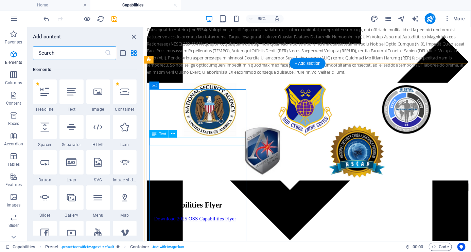
click at [156, 226] on div "Download 2025 OSS Capabilities Flyer" at bounding box center [197, 229] width 102 height 6
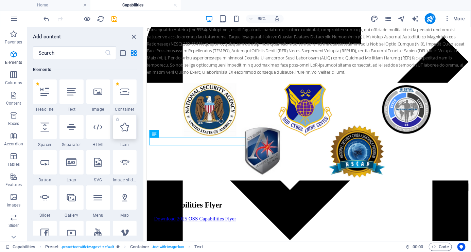
click at [123, 127] on icon at bounding box center [124, 127] width 9 height 9
select select "xMidYMid"
select select "px"
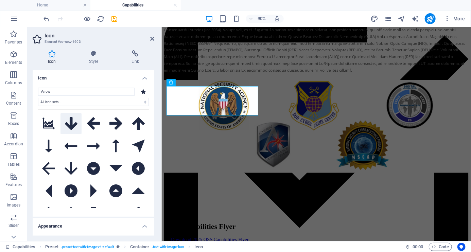
type input "Arrow"
click at [77, 127] on icon at bounding box center [71, 123] width 13 height 13
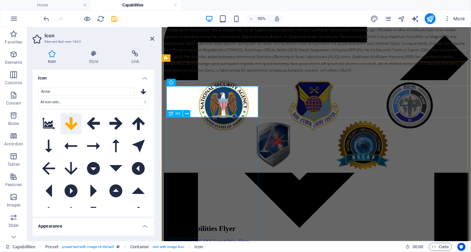
click at [215, 246] on div "OSS Capabilities Flyer" at bounding box center [215, 250] width 102 height 9
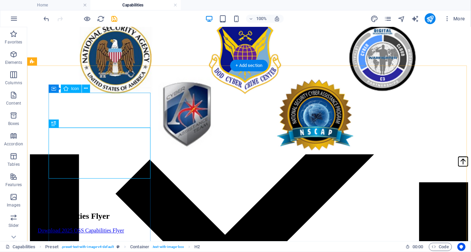
click at [66, 169] on figure at bounding box center [81, 187] width 102 height 36
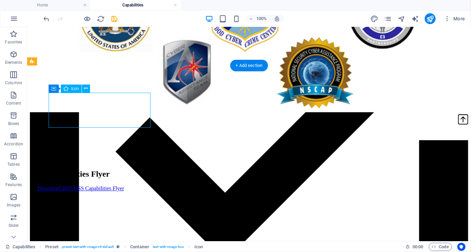
select select "xMidYMid"
select select "px"
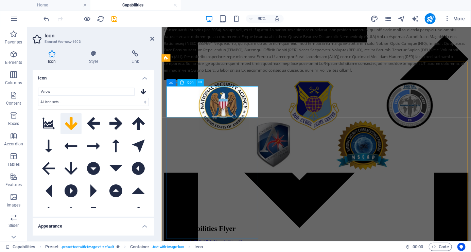
click at [183, 203] on figure at bounding box center [215, 221] width 102 height 36
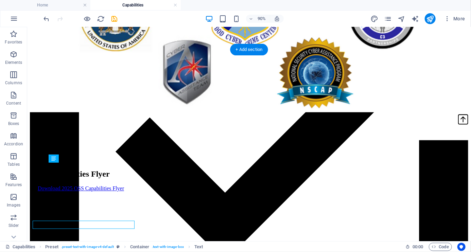
scroll to position [1759, 0]
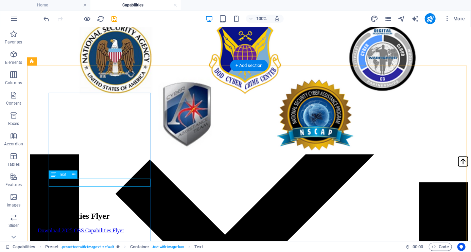
click at [114, 228] on div "Download 2025 OSS Capabilities Flyer" at bounding box center [81, 231] width 102 height 6
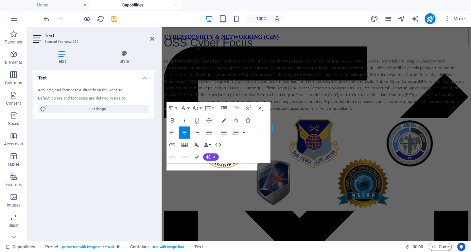
scroll to position [1801, 0]
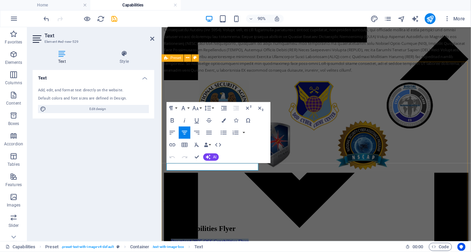
drag, startPoint x: 171, startPoint y: 182, endPoint x: 272, endPoint y: 183, distance: 100.9
click at [189, 106] on button "Font Family" at bounding box center [185, 108] width 12 height 12
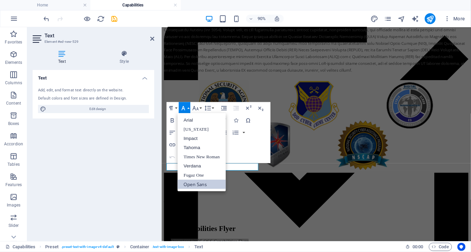
scroll to position [0, 0]
click at [190, 106] on button "Font Family" at bounding box center [185, 108] width 12 height 12
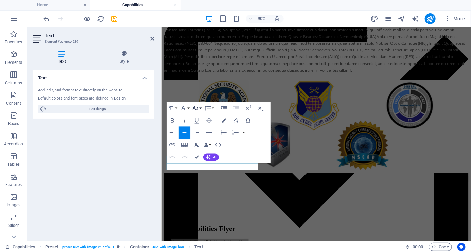
click at [201, 107] on button "Font Size" at bounding box center [197, 108] width 12 height 12
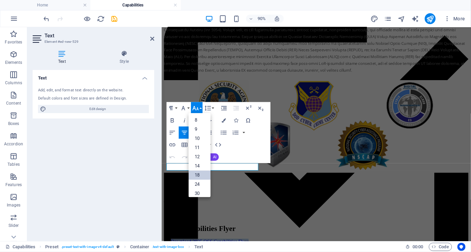
click at [202, 174] on link "18" at bounding box center [199, 175] width 22 height 9
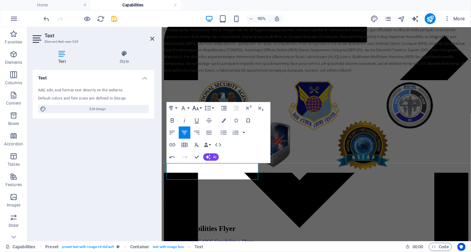
click at [200, 107] on button "Font Size" at bounding box center [197, 108] width 12 height 12
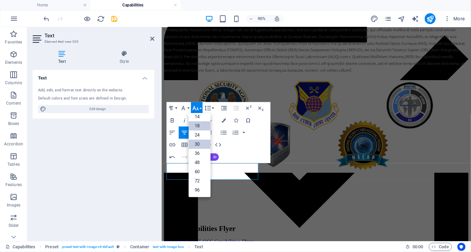
scroll to position [54, 0]
click at [201, 144] on link "30" at bounding box center [199, 144] width 22 height 9
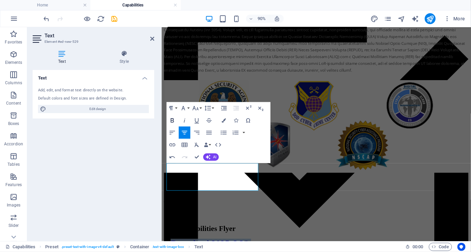
click at [173, 120] on icon "button" at bounding box center [172, 120] width 3 height 4
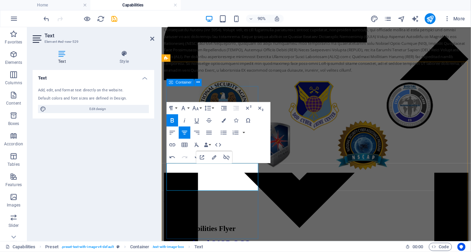
click at [231, 229] on div "OSS Capabilities Flyer Download 2025 OSS Capabilities Flyer" at bounding box center [215, 244] width 102 height 82
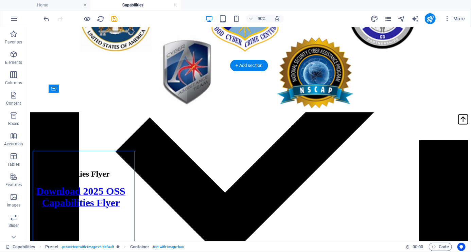
scroll to position [1759, 0]
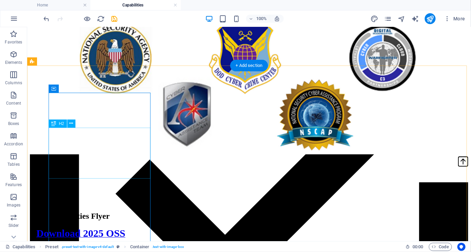
click at [81, 212] on div "OSS Capabilities Flyer" at bounding box center [81, 216] width 102 height 9
click at [103, 212] on div "OSS Capabilities Flyer" at bounding box center [81, 216] width 102 height 9
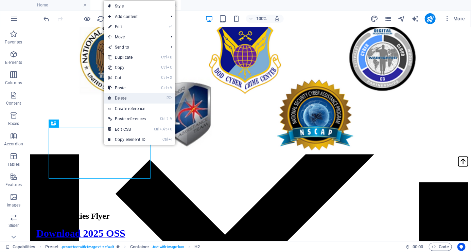
click at [130, 99] on link "⌦ Delete" at bounding box center [127, 98] width 46 height 10
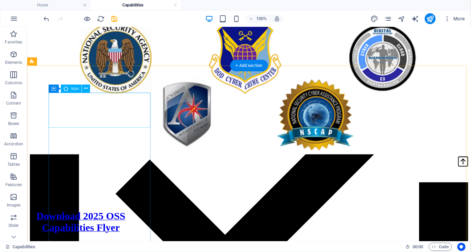
click at [73, 169] on figure at bounding box center [81, 187] width 102 height 36
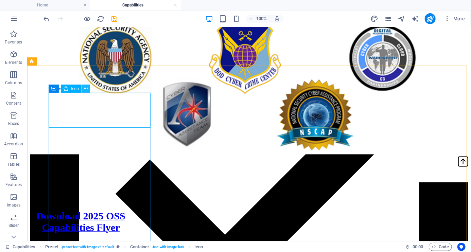
click at [87, 88] on icon at bounding box center [86, 88] width 4 height 7
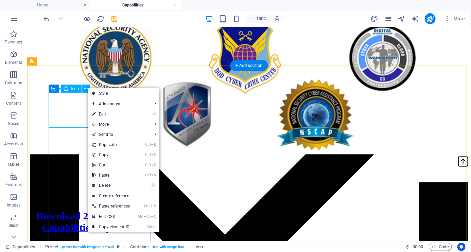
click at [76, 169] on figure at bounding box center [81, 187] width 102 height 36
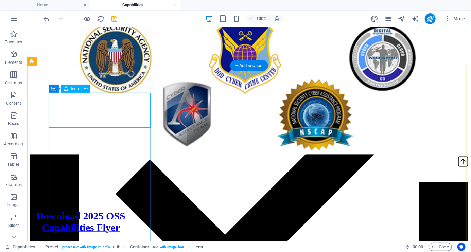
click at [76, 169] on figure at bounding box center [81, 187] width 102 height 36
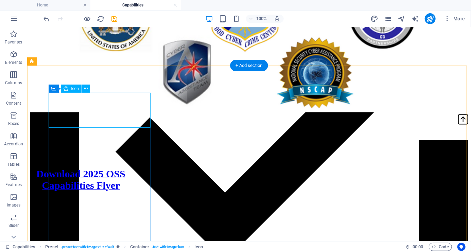
select select "xMidYMid"
select select "px"
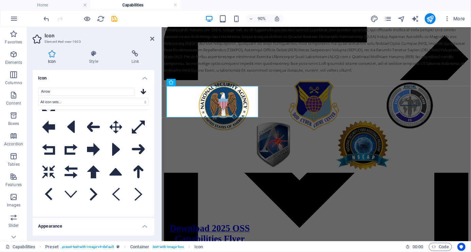
scroll to position [136, 0]
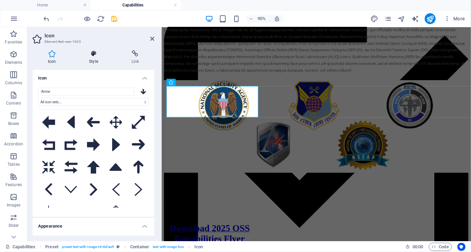
click at [94, 54] on icon at bounding box center [93, 53] width 39 height 7
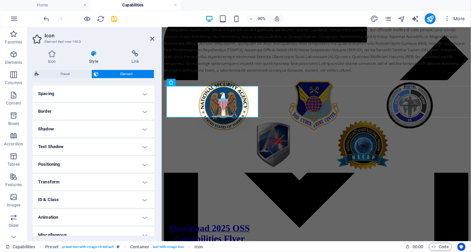
scroll to position [135, 0]
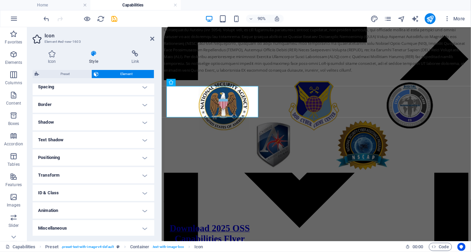
click at [144, 158] on h4 "Positioning" at bounding box center [94, 157] width 122 height 16
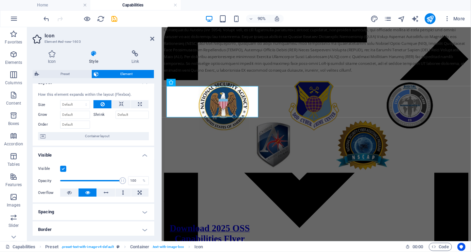
scroll to position [0, 0]
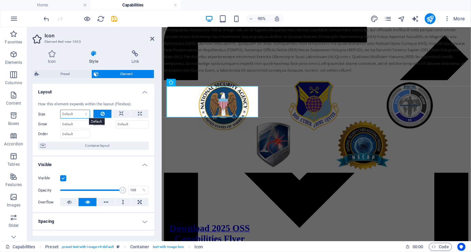
click at [78, 114] on select "Default auto px % 1/1 1/2 1/3 1/4 1/5 1/6 1/7 1/8 1/9 1/10" at bounding box center [74, 114] width 29 height 8
select select "1/1"
click at [79, 110] on select "Default auto px % 1/1 1/2 1/3 1/4 1/5 1/6 1/7 1/8 1/9 1/10" at bounding box center [74, 114] width 29 height 8
type input "100"
select select "%"
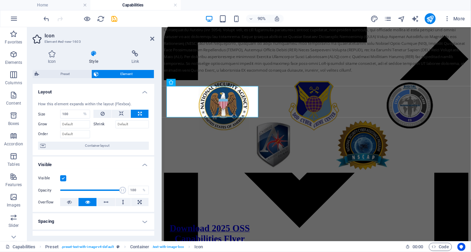
click at [103, 134] on div at bounding box center [120, 133] width 55 height 10
click at [70, 113] on input "100" at bounding box center [74, 114] width 29 height 8
drag, startPoint x: 70, startPoint y: 113, endPoint x: 57, endPoint y: 113, distance: 12.9
click at [57, 113] on div "Size 100 Default auto px % 1/1 1/2 1/3 1/4 1/5 1/6 1/7 1/8 1/9 1/10" at bounding box center [64, 114] width 52 height 9
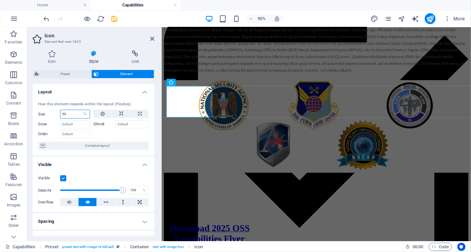
drag, startPoint x: 68, startPoint y: 113, endPoint x: 60, endPoint y: 113, distance: 8.5
click at [60, 113] on div "Size 50 Default auto px % 1/1 1/2 1/3 1/4 1/5 1/6 1/7 1/8 1/9 1/10" at bounding box center [64, 114] width 52 height 9
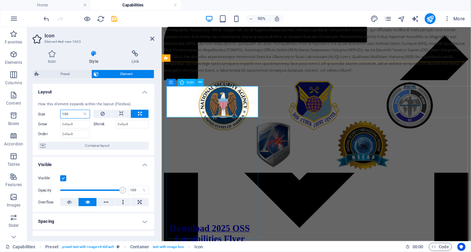
type input "100"
click at [217, 203] on figure at bounding box center [215, 221] width 102 height 36
click at [231, 203] on div "Download 2025 OSS Capabilities Flyer" at bounding box center [215, 235] width 102 height 65
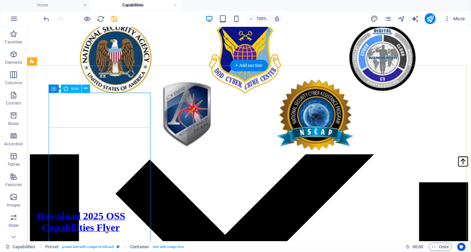
click at [115, 169] on figure at bounding box center [81, 187] width 102 height 36
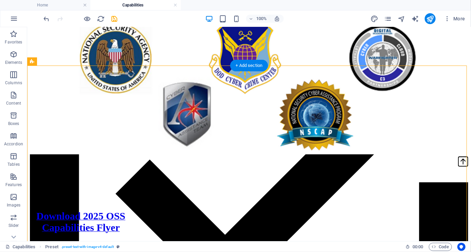
drag, startPoint x: 118, startPoint y: 92, endPoint x: 123, endPoint y: 161, distance: 69.5
click at [66, 169] on figure at bounding box center [81, 187] width 102 height 36
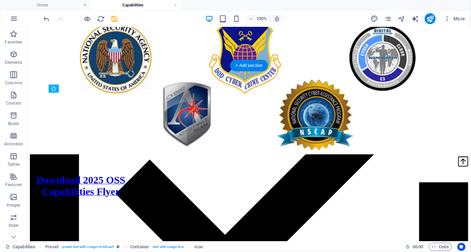
drag, startPoint x: 66, startPoint y: 113, endPoint x: 74, endPoint y: 141, distance: 29.0
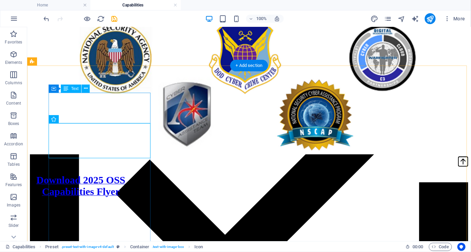
click at [61, 174] on div "Download 2025 OSS Capabilities Flyer" at bounding box center [81, 185] width 102 height 23
click at [58, 174] on div "Download 2025 OSS Capabilities Flyer" at bounding box center [81, 185] width 102 height 23
click at [67, 174] on div "Download 2025 OSS Capabilities Flyer" at bounding box center [81, 185] width 102 height 23
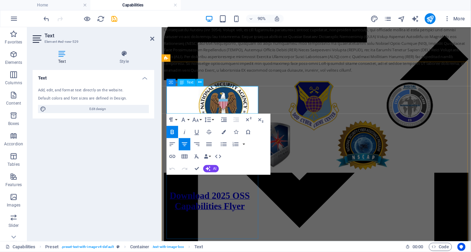
click at [217, 209] on strong "Download 2025 OSS Capabilities Flyer" at bounding box center [215, 220] width 89 height 23
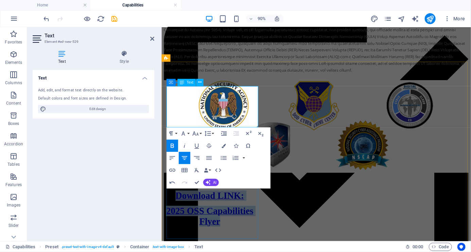
drag, startPoint x: 180, startPoint y: 99, endPoint x: 264, endPoint y: 129, distance: 89.3
click at [264, 209] on div "Download LINK: 2025 OSS Capabilities Flyer" at bounding box center [215, 229] width 102 height 40
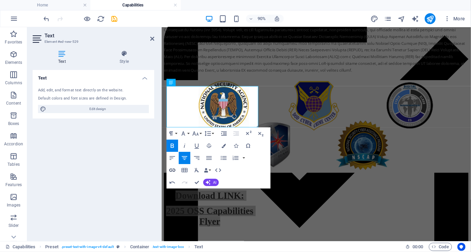
click at [172, 167] on icon "button" at bounding box center [171, 169] width 7 height 7
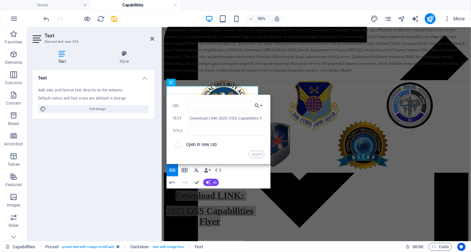
click at [257, 105] on icon "button" at bounding box center [257, 105] width 6 height 7
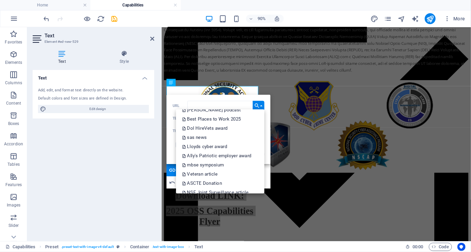
scroll to position [146, 0]
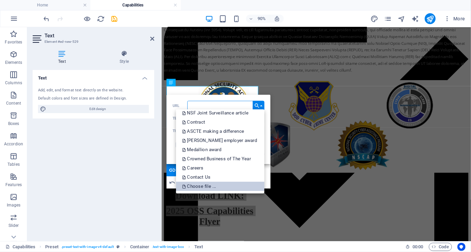
click at [209, 185] on p "Choose file ..." at bounding box center [199, 186] width 35 height 9
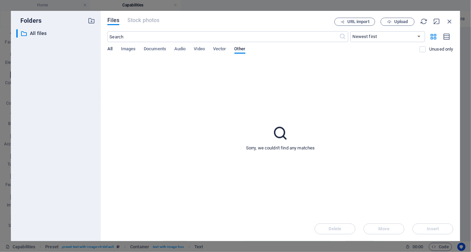
click at [110, 49] on span "All" at bounding box center [109, 50] width 5 height 10
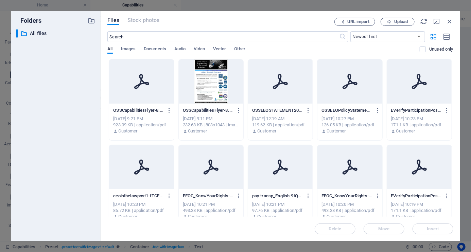
click at [136, 121] on div "[DATE] 9:21 PM" at bounding box center [141, 119] width 56 height 6
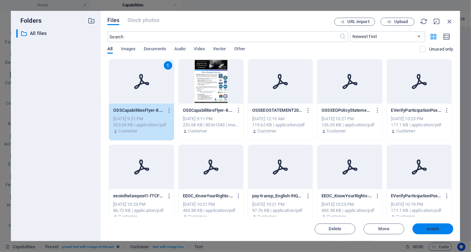
click at [434, 230] on span "Insert" at bounding box center [433, 229] width 12 height 4
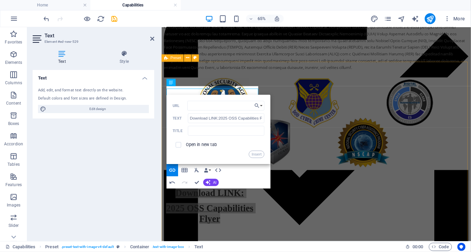
scroll to position [1801, 0]
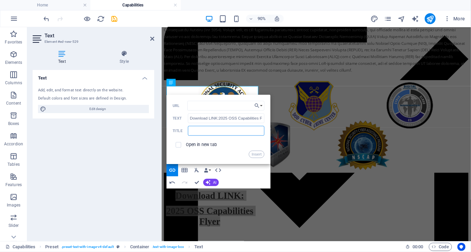
click at [224, 129] on input "text" at bounding box center [226, 131] width 76 height 10
type input "OSS Capabilities Flyer"
click at [258, 153] on button "Insert" at bounding box center [256, 153] width 15 height 7
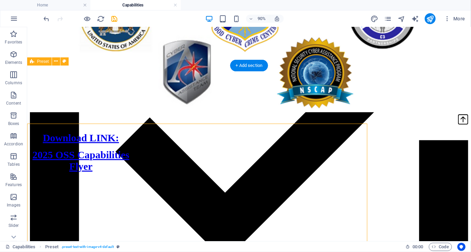
scroll to position [1759, 0]
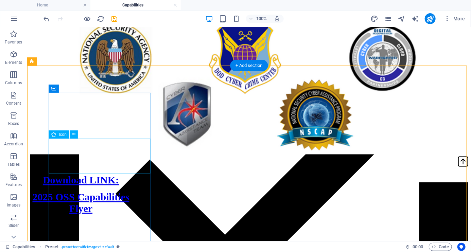
click at [67, 220] on figure at bounding box center [81, 238] width 102 height 36
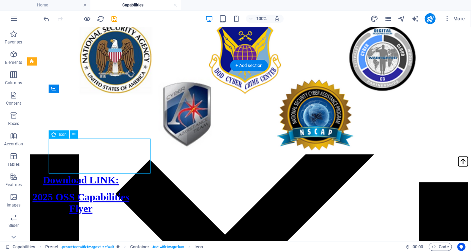
click at [90, 220] on figure at bounding box center [81, 238] width 102 height 36
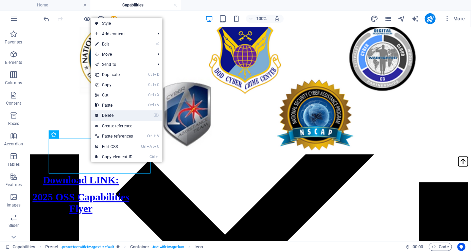
click at [115, 115] on link "⌦ Delete" at bounding box center [114, 115] width 46 height 10
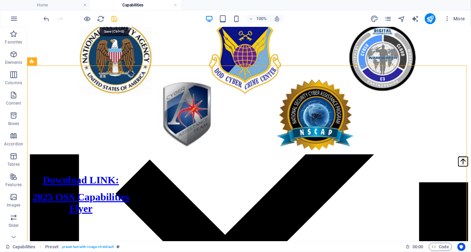
click at [113, 19] on icon "save" at bounding box center [115, 19] width 8 height 8
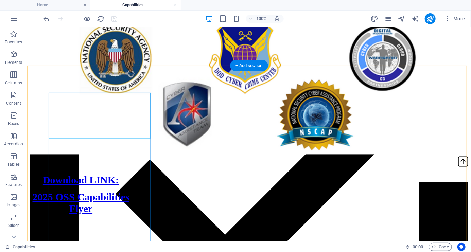
click at [163, 220] on figure at bounding box center [98, 220] width 136 height 0
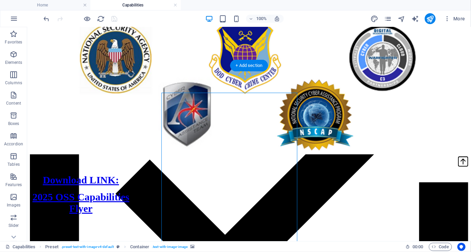
click at [162, 220] on figure at bounding box center [98, 220] width 136 height 0
select select "px"
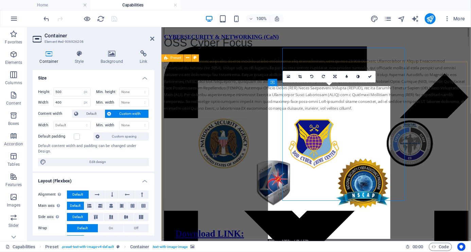
scroll to position [1801, 0]
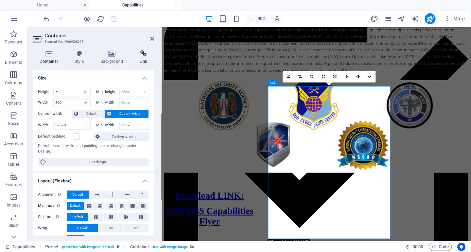
click at [144, 53] on icon at bounding box center [144, 53] width 22 height 7
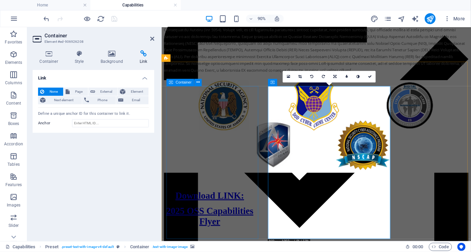
click at [210, 209] on div "Download LINK: 2025 OSS Capabilities Flyer" at bounding box center [215, 229] width 102 height 40
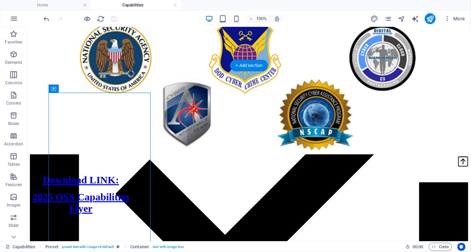
click at [165, 220] on figure at bounding box center [98, 220] width 136 height 0
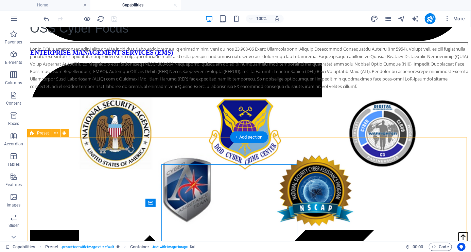
scroll to position [1677, 0]
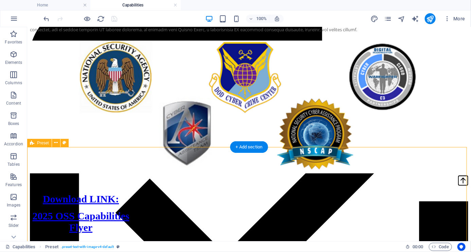
select select "rem"
select select "px"
select select "preset-text-with-image-v4-default"
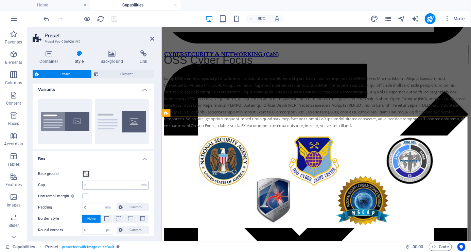
scroll to position [0, 0]
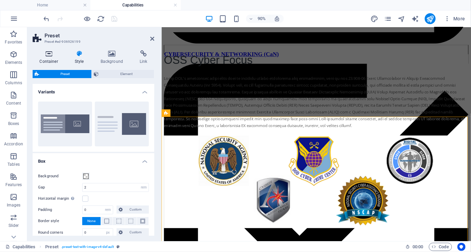
click at [47, 54] on icon at bounding box center [49, 53] width 32 height 7
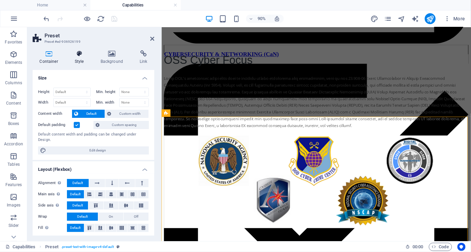
click at [80, 54] on icon at bounding box center [79, 53] width 23 height 7
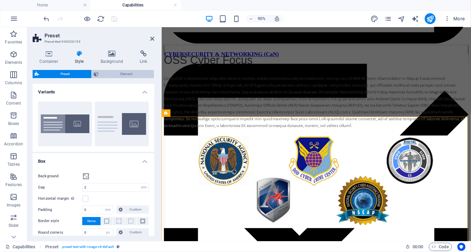
click at [115, 73] on span "Element" at bounding box center [126, 74] width 51 height 8
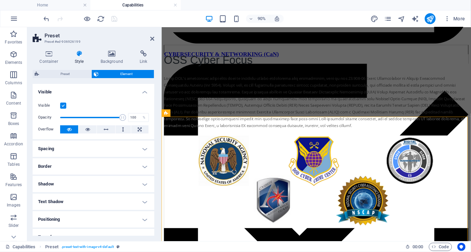
click at [143, 148] on h4 "Spacing" at bounding box center [94, 149] width 122 height 16
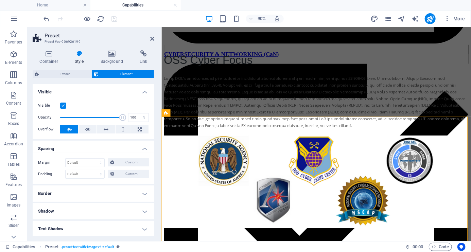
click at [142, 193] on h4 "Border" at bounding box center [94, 193] width 122 height 16
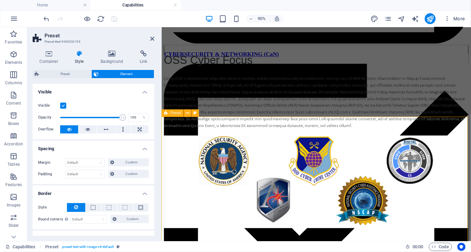
click at [152, 36] on icon at bounding box center [152, 38] width 4 height 5
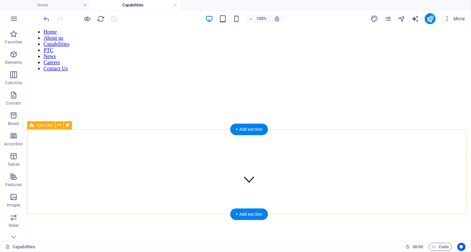
scroll to position [47, 0]
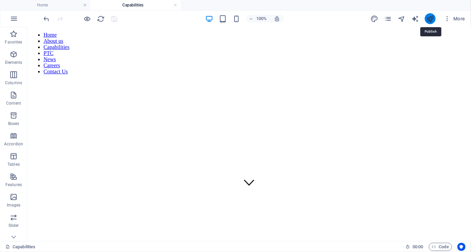
click at [430, 19] on icon "publish" at bounding box center [430, 19] width 8 height 8
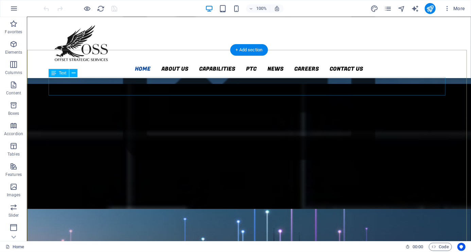
scroll to position [489, 0]
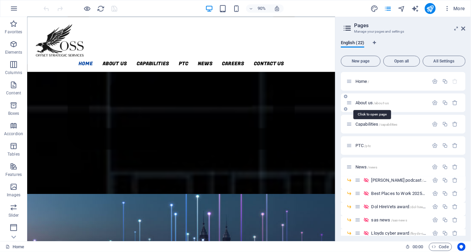
click at [362, 101] on span "About us /about-us" at bounding box center [371, 102] width 33 height 5
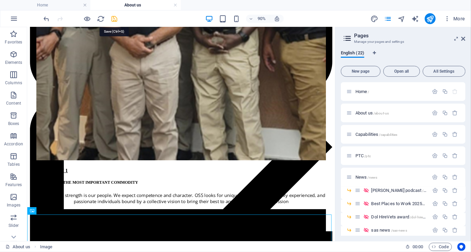
click at [116, 17] on icon "save" at bounding box center [115, 19] width 8 height 8
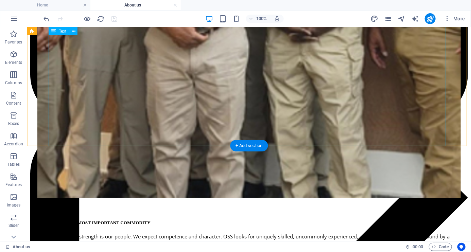
scroll to position [571, 0]
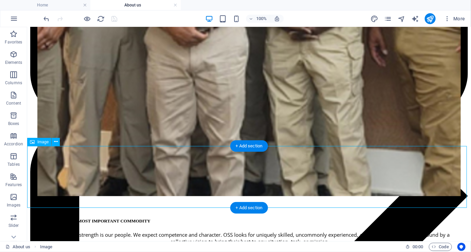
select select "px"
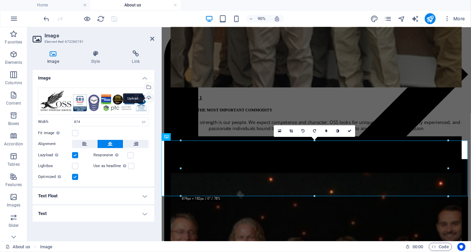
click at [147, 98] on div "Upload" at bounding box center [148, 98] width 10 height 10
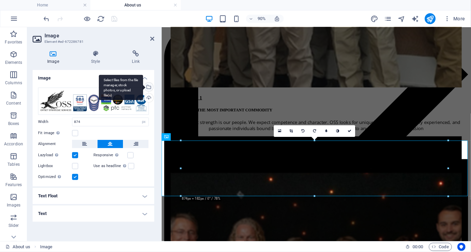
click at [150, 86] on div "Select files from the file manager, stock photos, or upload file(s)" at bounding box center [148, 88] width 10 height 10
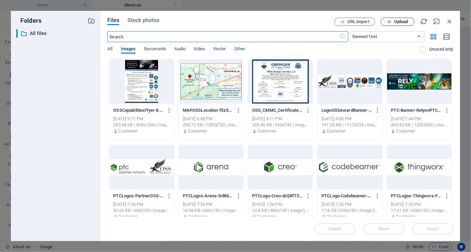
click at [401, 22] on span "Upload" at bounding box center [401, 22] width 14 height 4
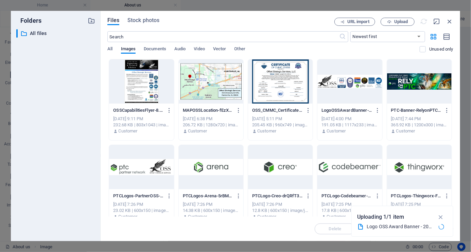
scroll to position [572, 0]
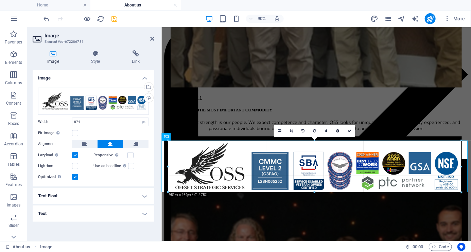
drag, startPoint x: 180, startPoint y: 188, endPoint x: 18, endPoint y: 185, distance: 162.7
type input "959"
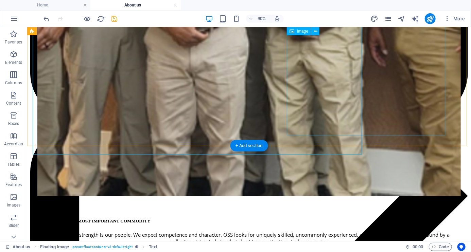
scroll to position [571, 0]
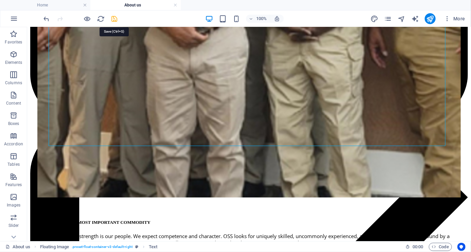
drag, startPoint x: 113, startPoint y: 20, endPoint x: 106, endPoint y: 49, distance: 29.4
click at [113, 20] on icon "save" at bounding box center [115, 19] width 8 height 8
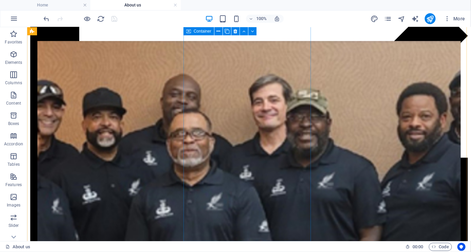
scroll to position [299, 0]
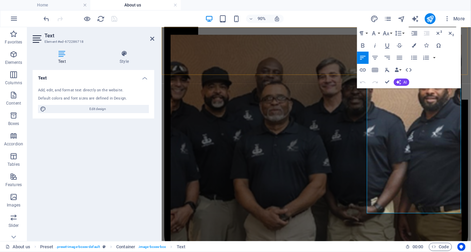
drag, startPoint x: 441, startPoint y: 225, endPoint x: 370, endPoint y: 77, distance: 164.4
copy p "The OSS’s strength lies in building ethical partnerships with Industry, Academi…"
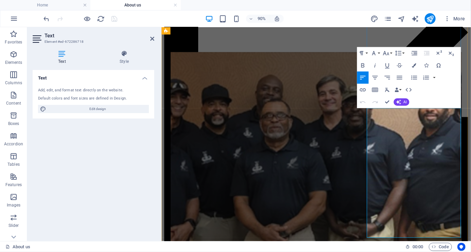
scroll to position [272, 0]
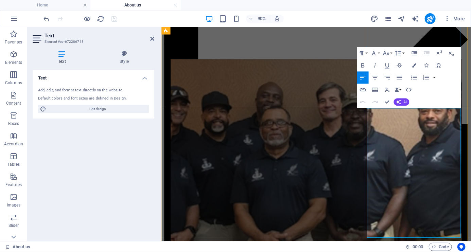
drag, startPoint x: 446, startPoint y: 129, endPoint x: 441, endPoint y: 210, distance: 81.4
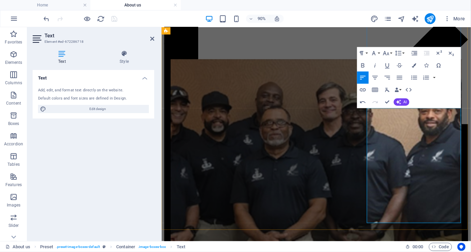
drag, startPoint x: 463, startPoint y: 193, endPoint x: 472, endPoint y: 233, distance: 41.2
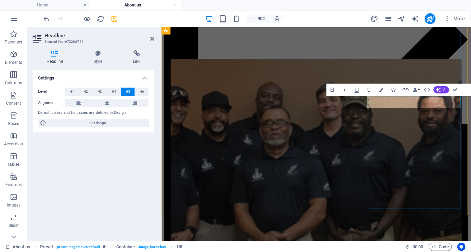
drag, startPoint x: 461, startPoint y: 112, endPoint x: 454, endPoint y: 106, distance: 9.1
drag, startPoint x: 464, startPoint y: 114, endPoint x: 463, endPoint y: 108, distance: 6.1
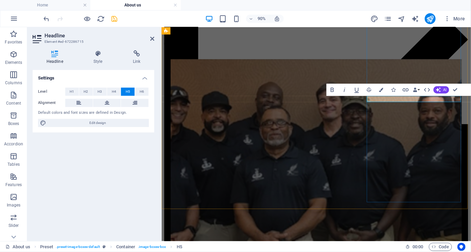
drag, startPoint x: 476, startPoint y: 105, endPoint x: 496, endPoint y: 140, distance: 40.7
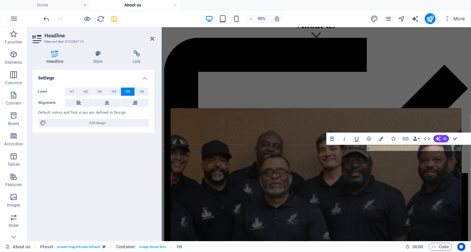
scroll to position [217, 0]
click at [48, 18] on icon "undo" at bounding box center [47, 19] width 8 height 8
drag, startPoint x: 463, startPoint y: 160, endPoint x: 470, endPoint y: 166, distance: 9.4
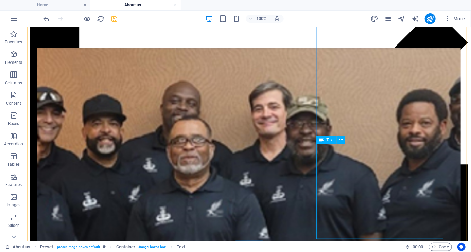
scroll to position [299, 0]
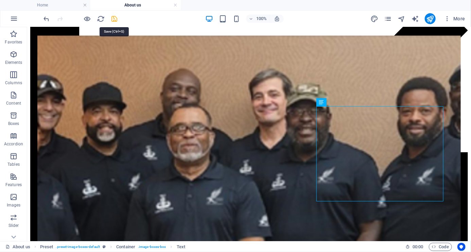
click at [113, 19] on icon "save" at bounding box center [115, 19] width 8 height 8
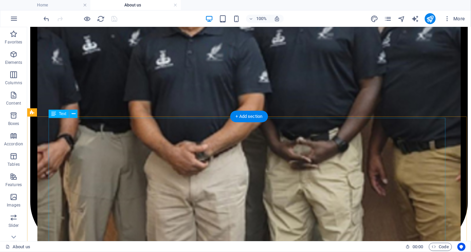
scroll to position [435, 0]
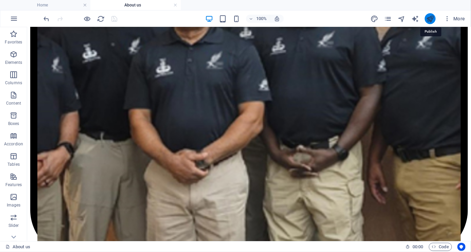
click at [430, 18] on icon "publish" at bounding box center [430, 19] width 8 height 8
